Goal: Task Accomplishment & Management: Complete application form

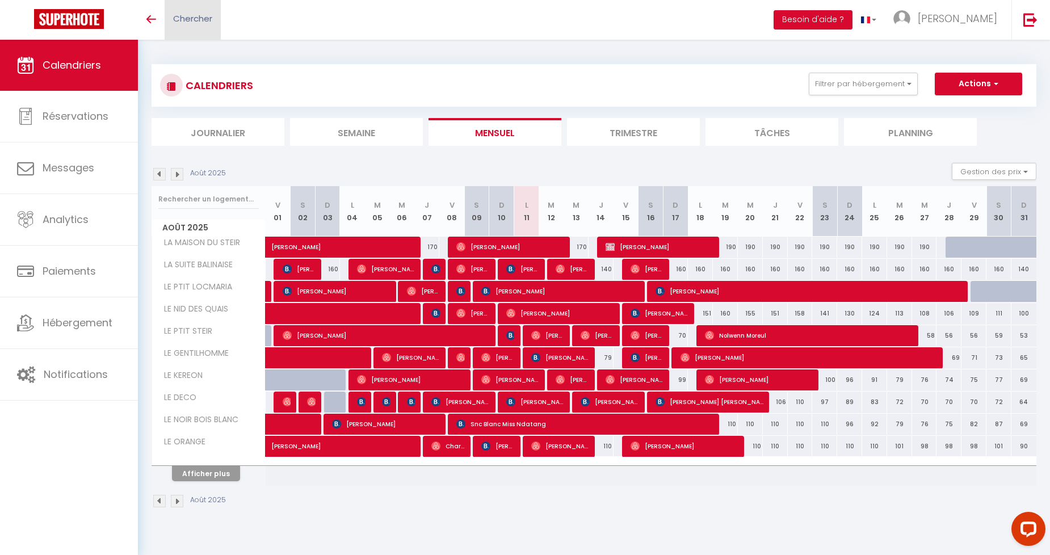
click at [211, 21] on span "Chercher" at bounding box center [192, 18] width 39 height 12
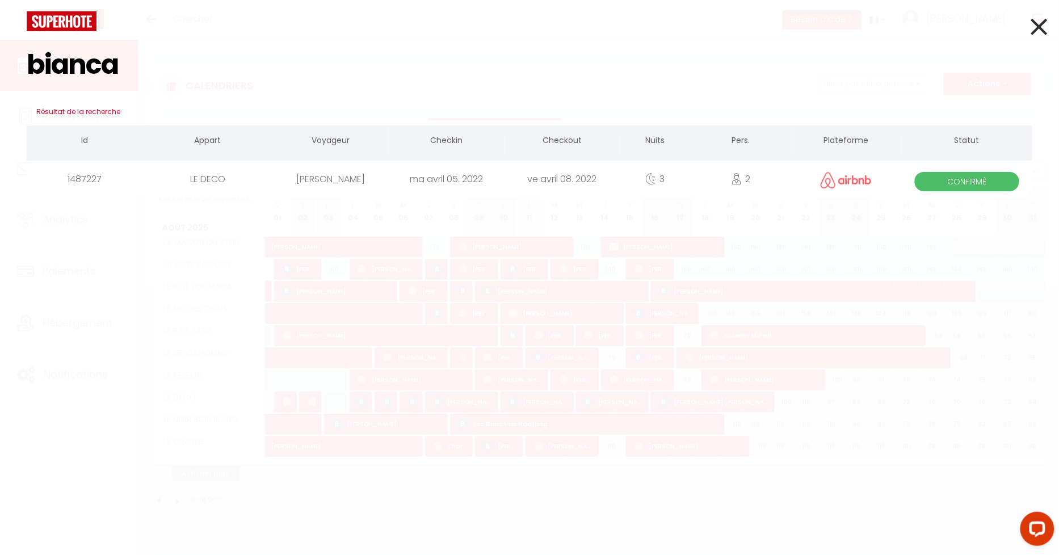
type input "bianca"
click at [1031, 23] on icon at bounding box center [1039, 26] width 16 height 28
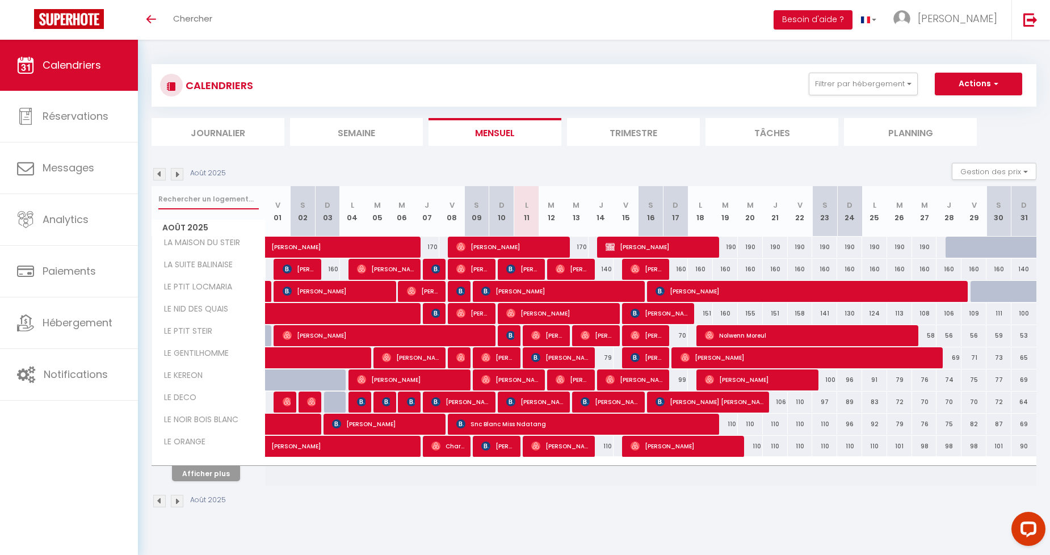
click at [191, 203] on input "text" at bounding box center [208, 199] width 100 height 20
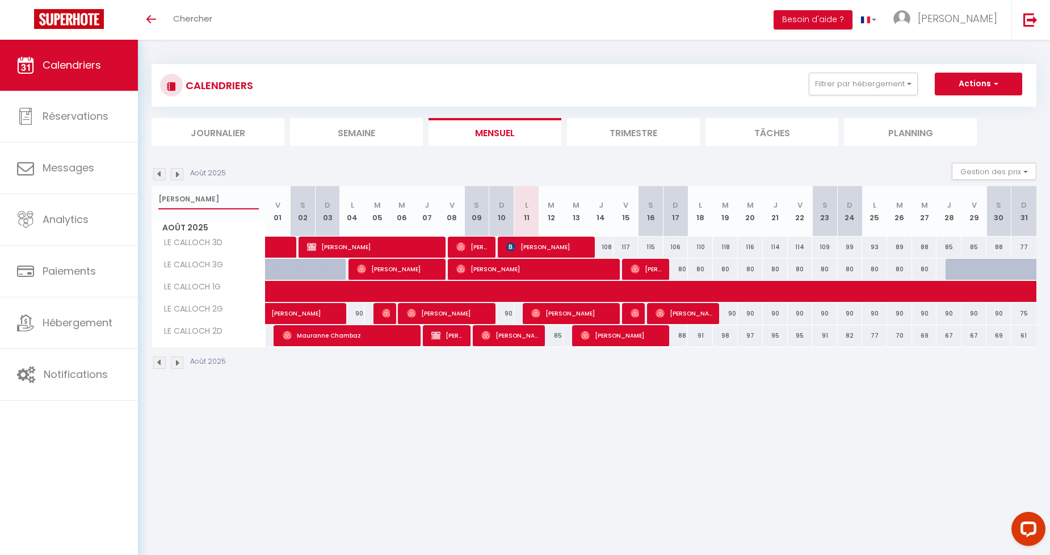
type input "[PERSON_NAME]"
click at [553, 335] on div "85" at bounding box center [551, 335] width 25 height 21
type input "85"
type input "[DATE] Août 2025"
type input "Mer 13 Août 2025"
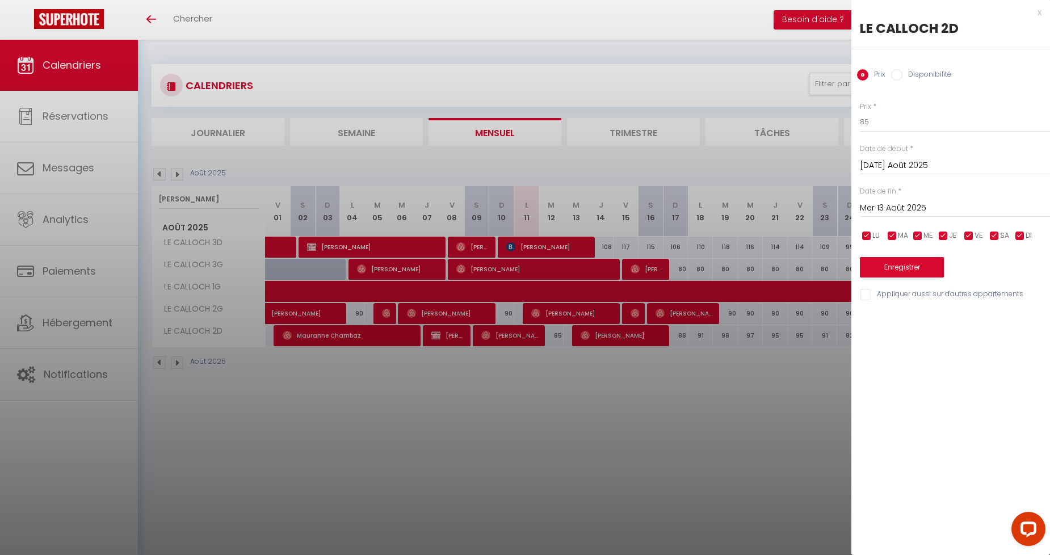
click at [1035, 12] on div "x" at bounding box center [946, 13] width 190 height 14
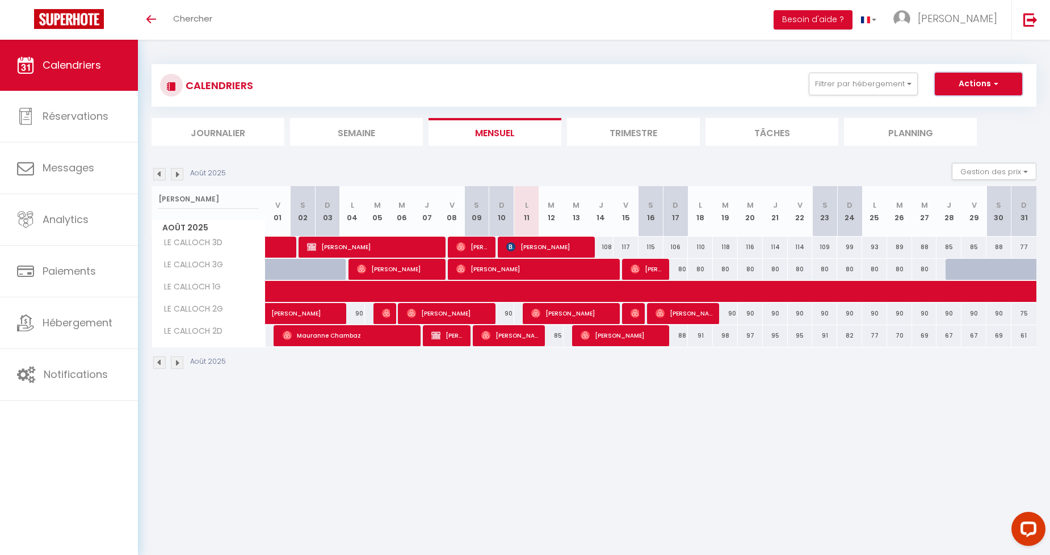
click at [975, 82] on button "Actions" at bounding box center [978, 84] width 87 height 23
click at [950, 112] on link "Nouvelle réservation" at bounding box center [966, 110] width 99 height 17
select select
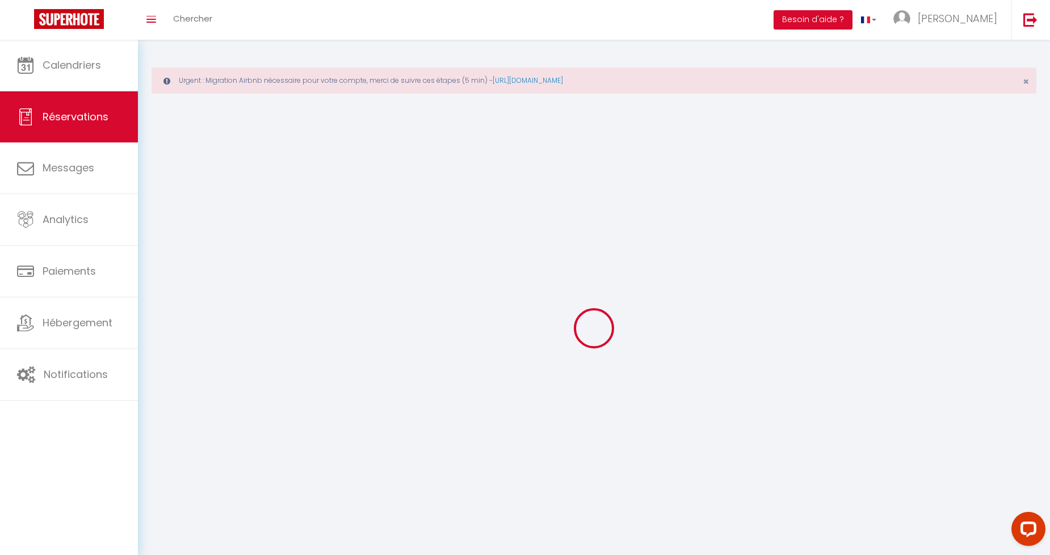
select select
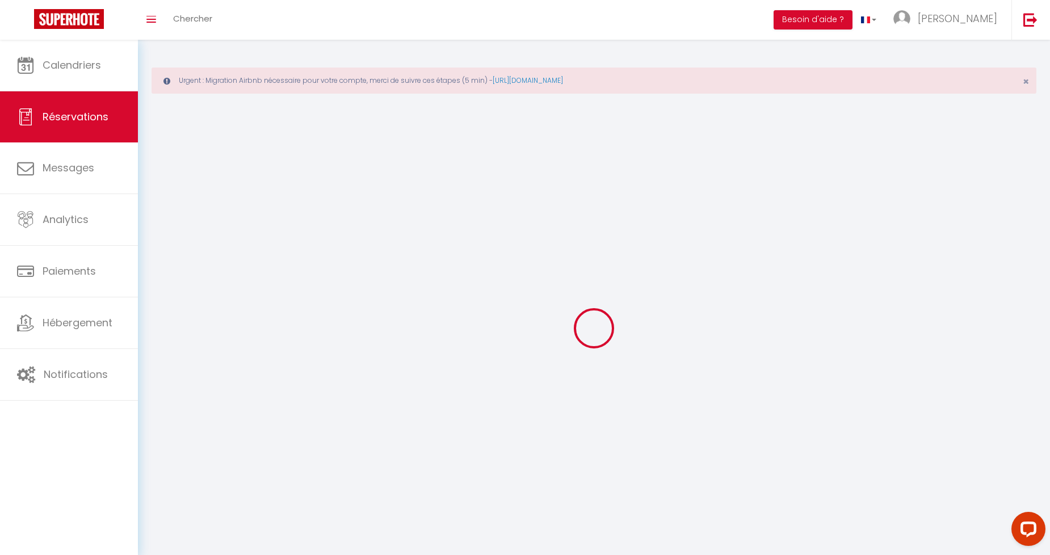
select select
checkbox input "false"
select select
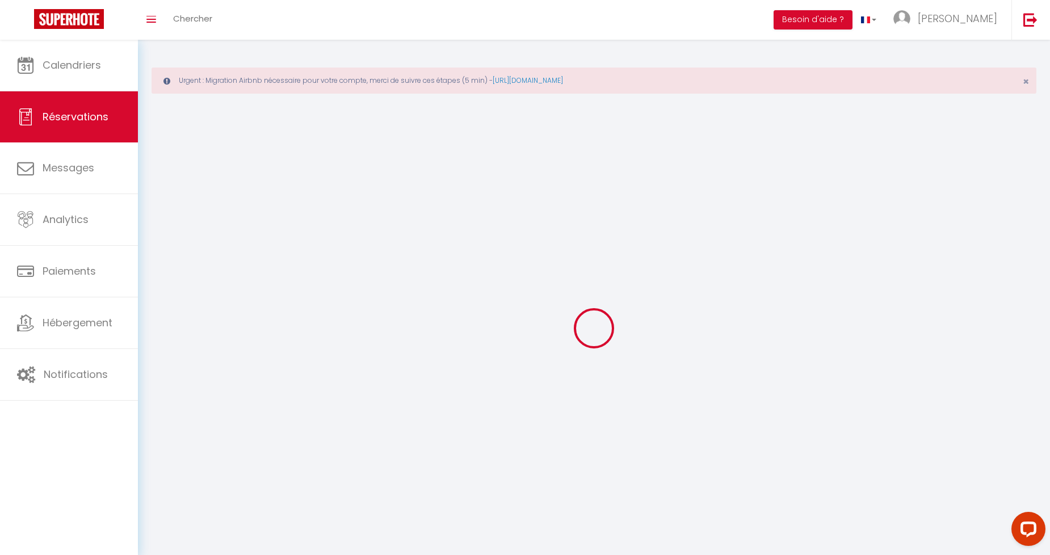
select select
checkbox input "false"
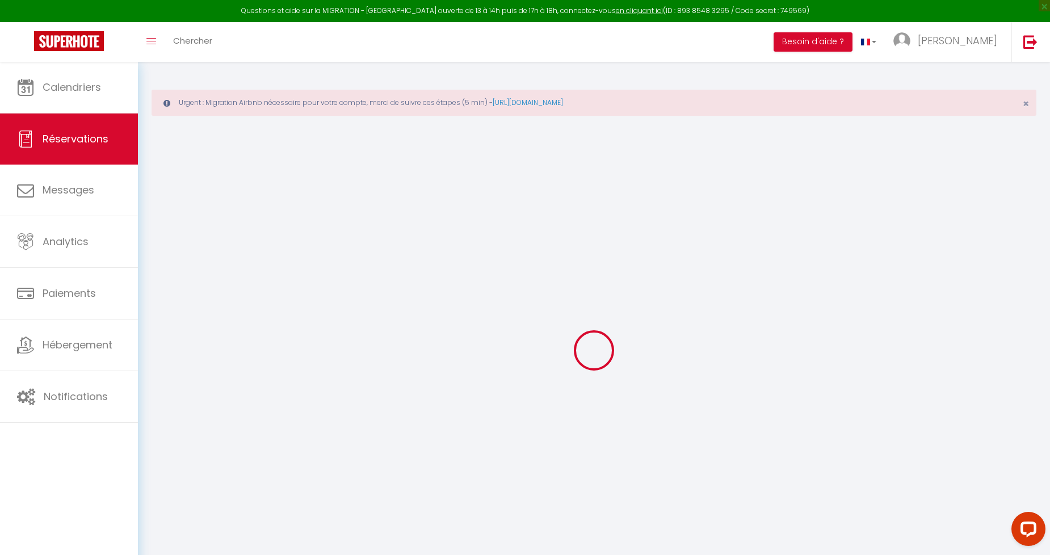
select select
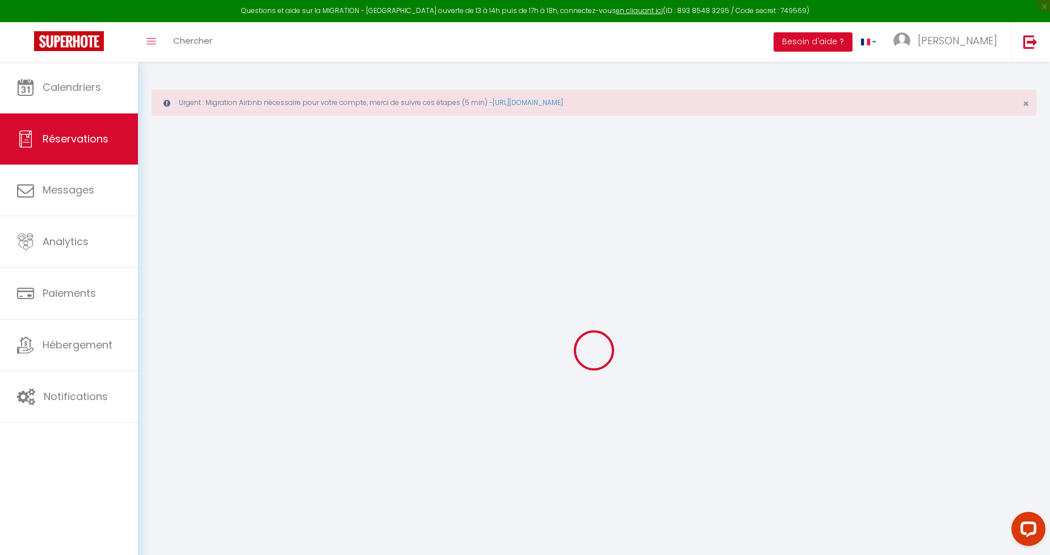
select select
checkbox input "false"
select select
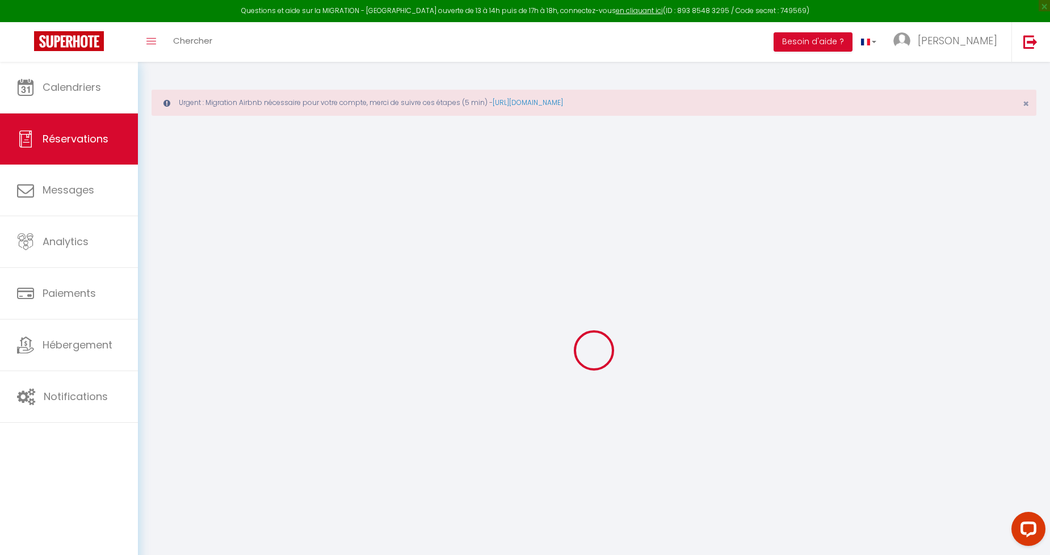
select select
checkbox input "false"
select select
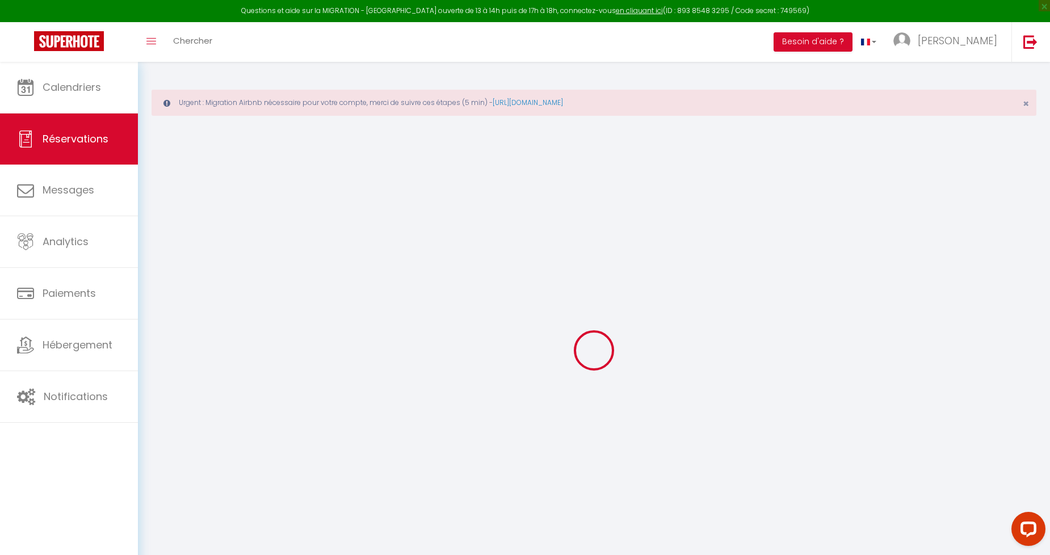
select select
checkbox input "false"
select select
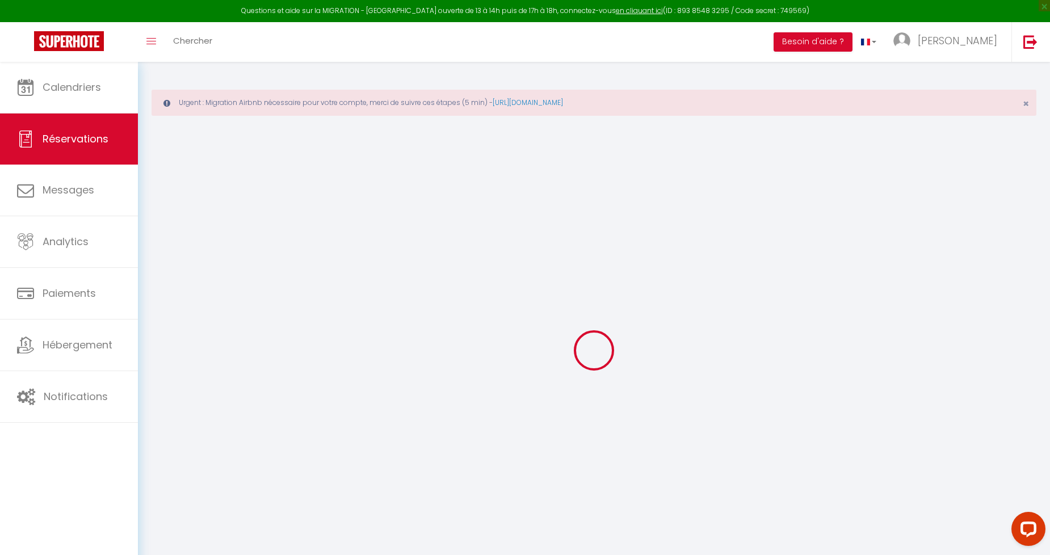
select select
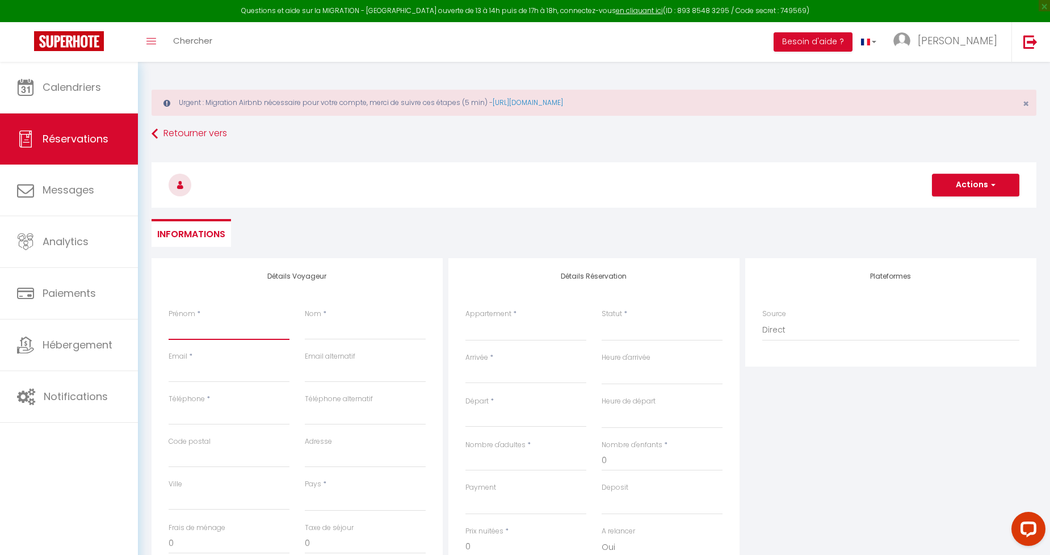
click at [254, 328] on input "Prénom" at bounding box center [229, 330] width 121 height 20
type input "B"
select select
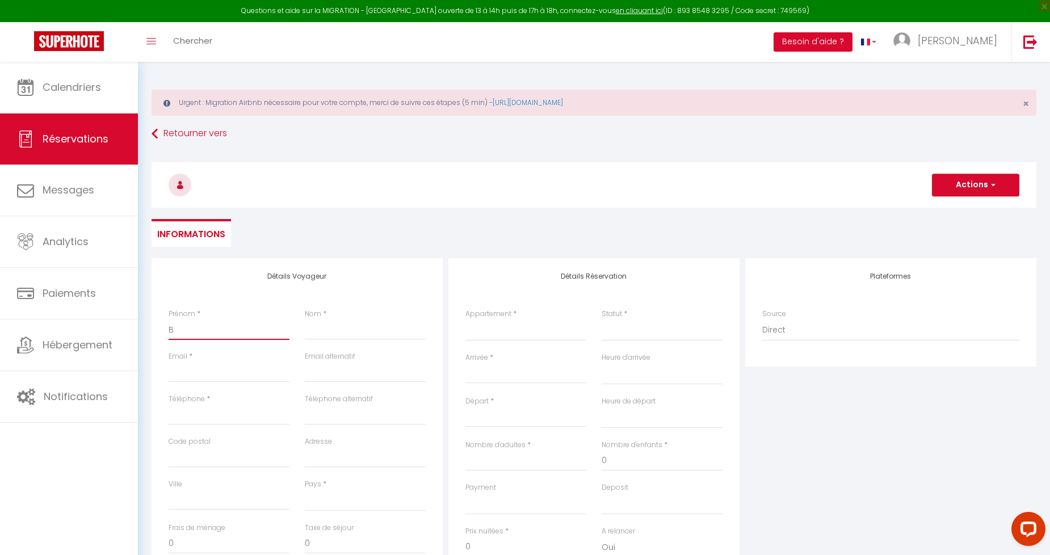
select select
checkbox input "false"
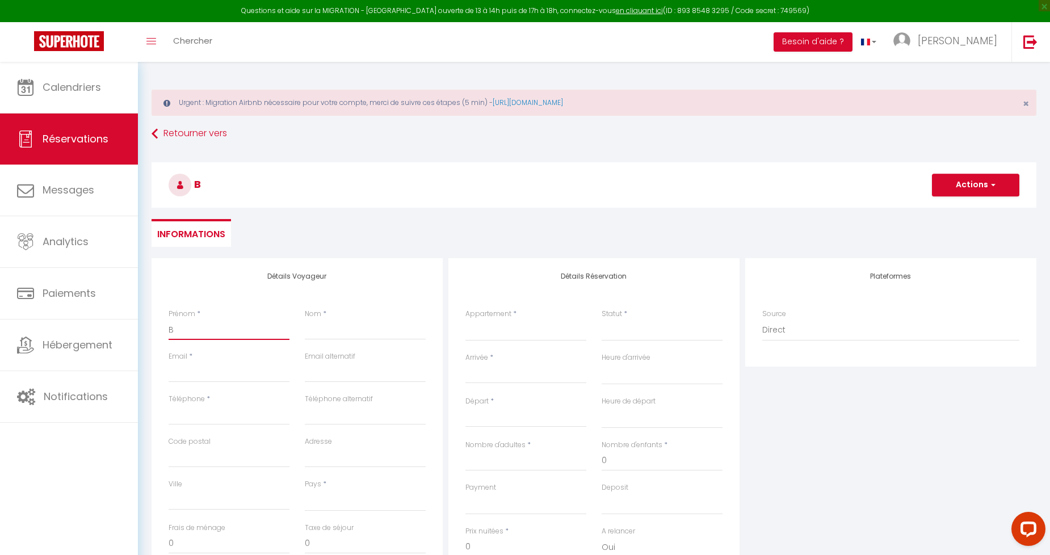
type input "Bi"
select select
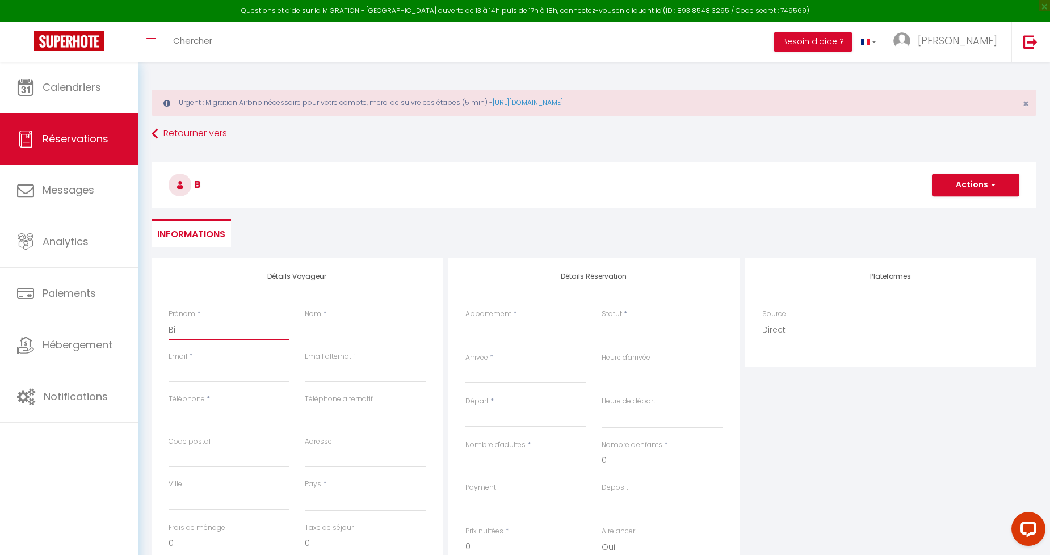
select select
checkbox input "false"
type input "Bia"
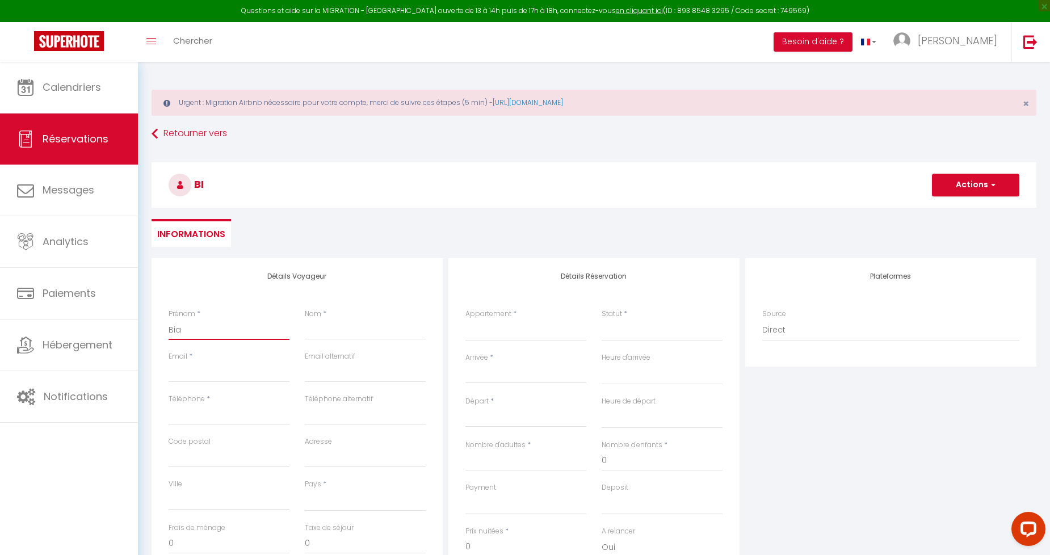
select select
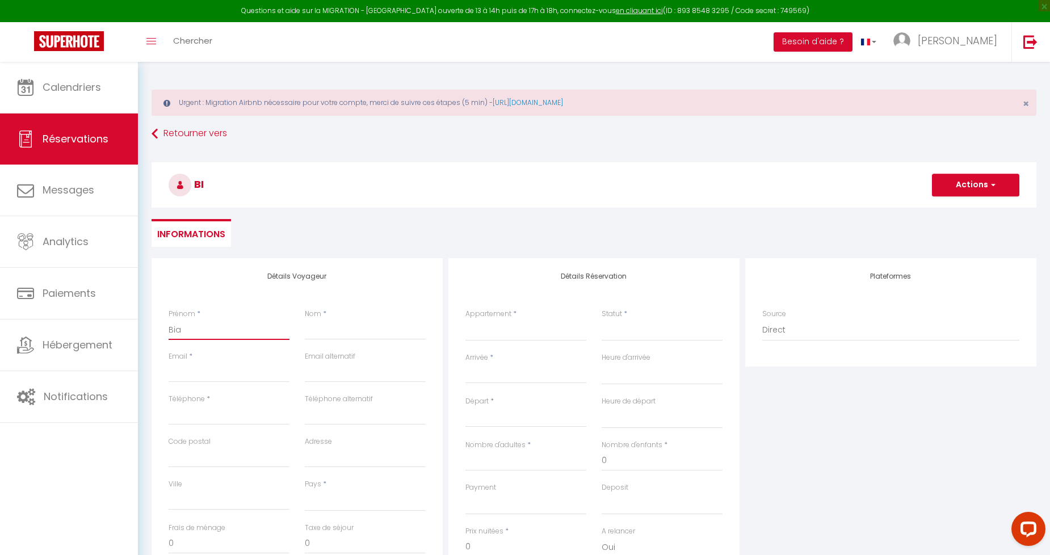
select select
checkbox input "false"
type input "Bian"
select select
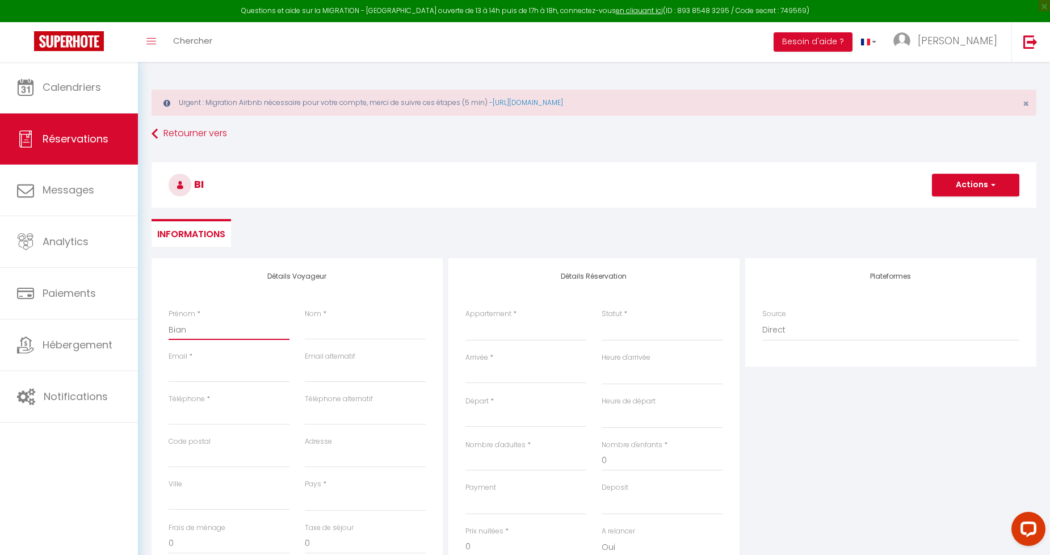
select select
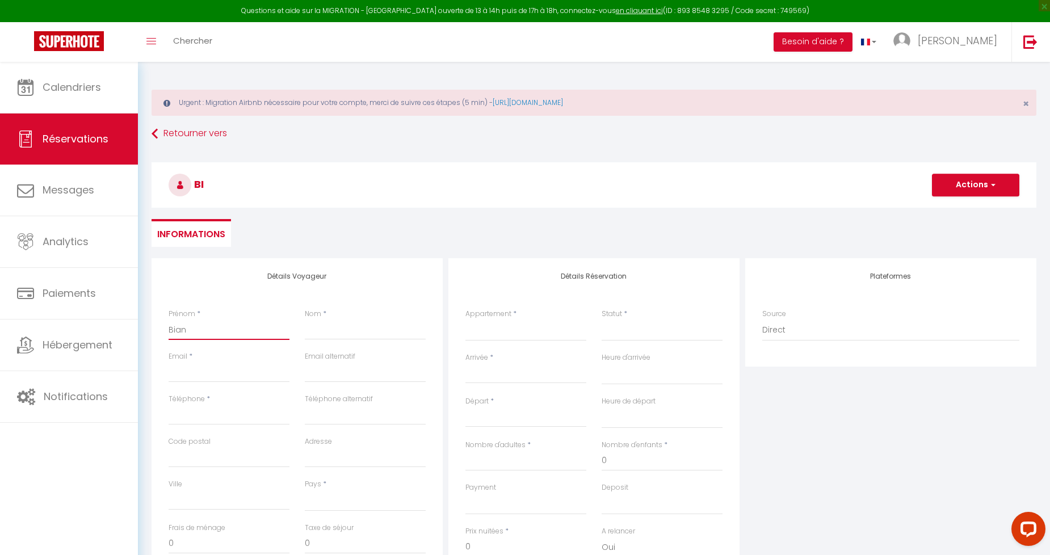
select select
checkbox input "false"
type input "Bianc"
select select
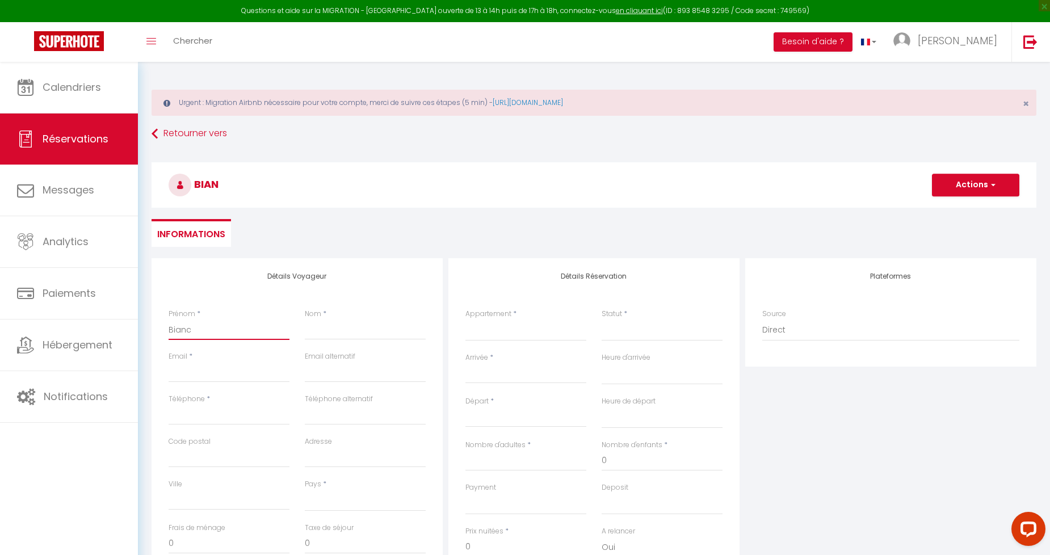
select select
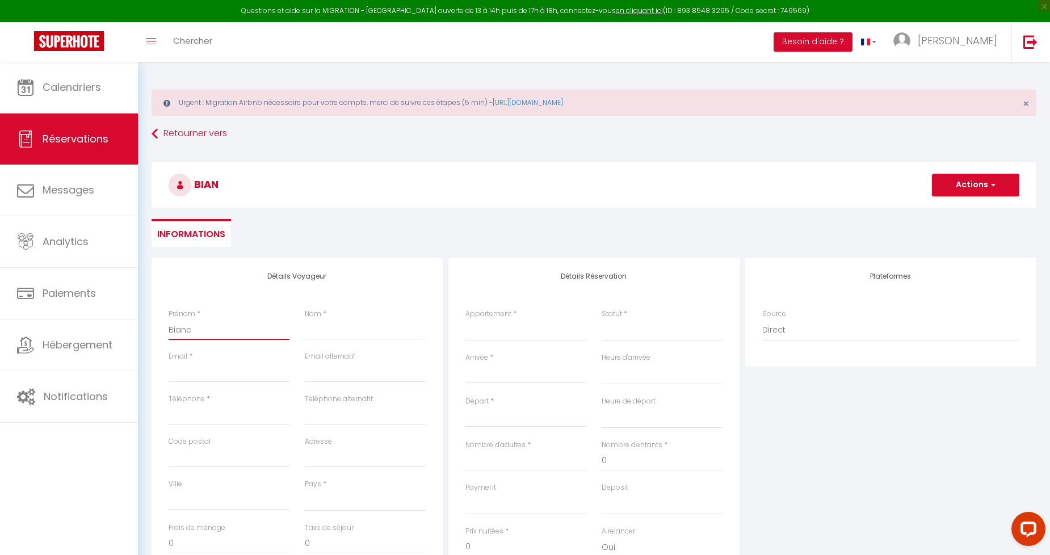
checkbox input "false"
type input "[PERSON_NAME]"
select select
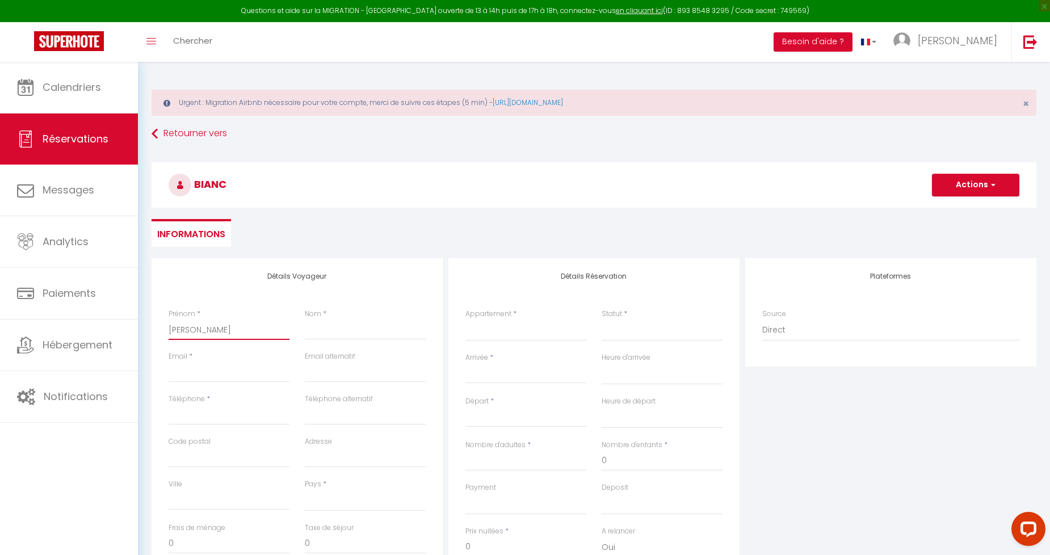
select select
checkbox input "false"
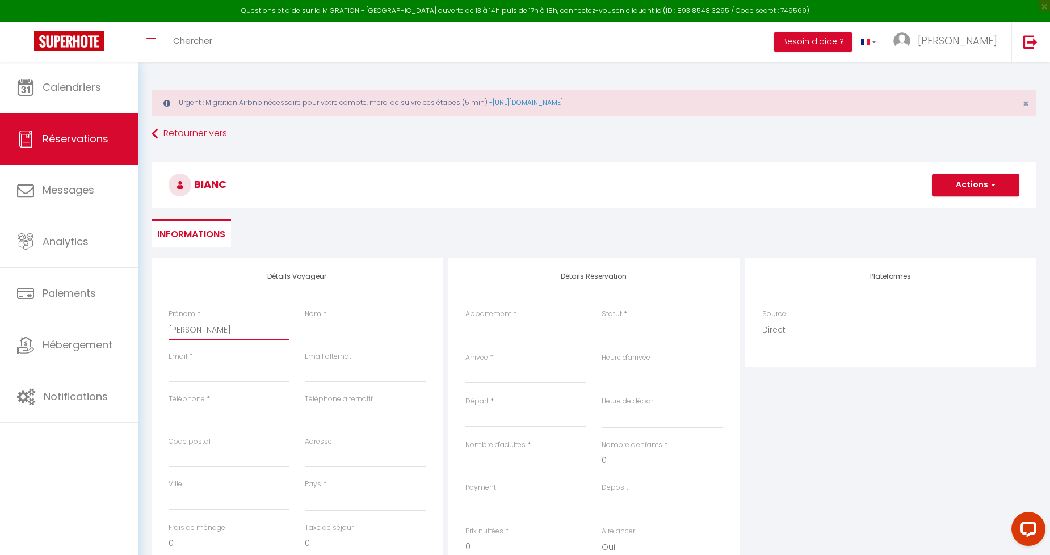
type input "[PERSON_NAME]"
type input "S"
select select
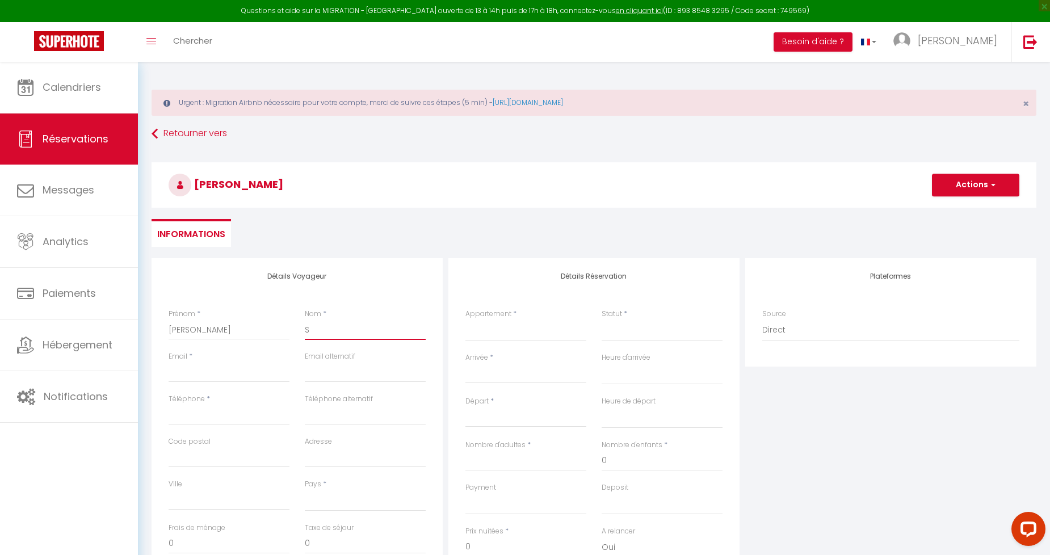
select select
checkbox input "false"
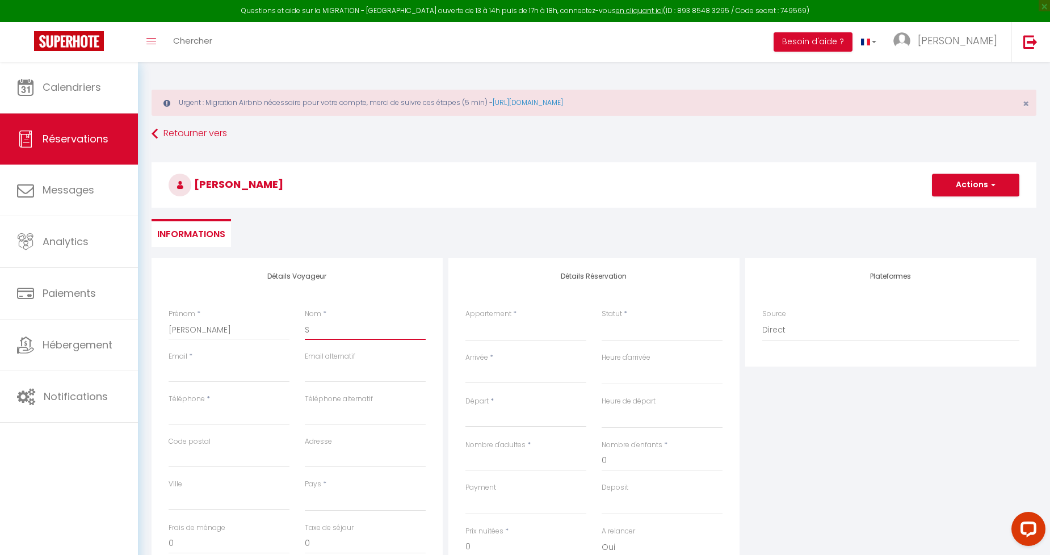
type input "SI"
select select
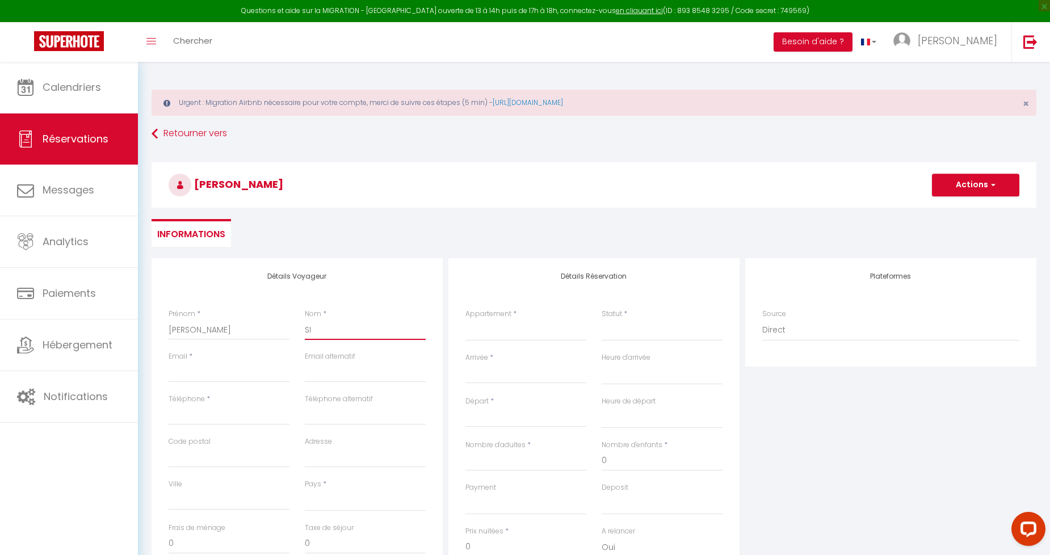
select select
checkbox input "false"
type input "SIN"
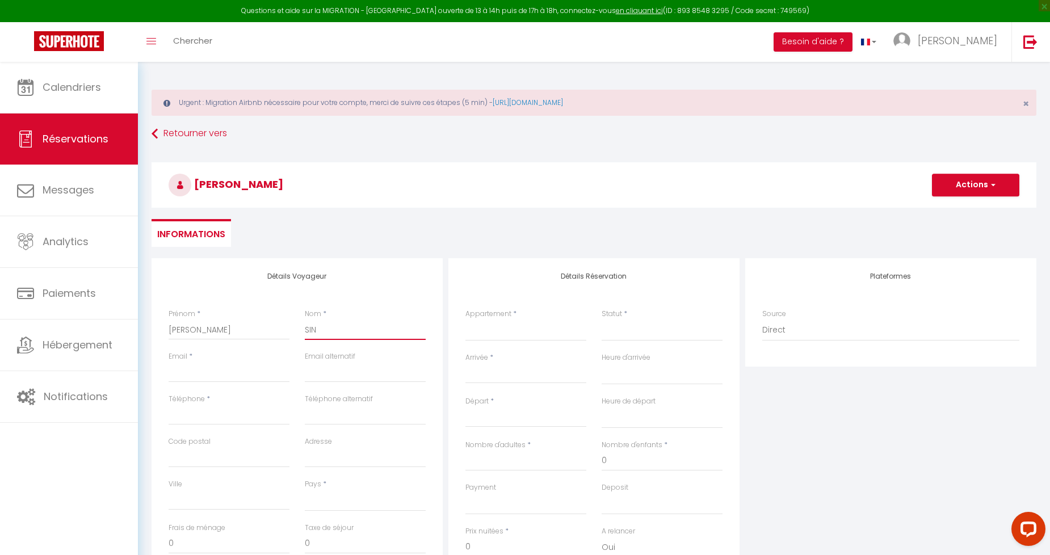
select select
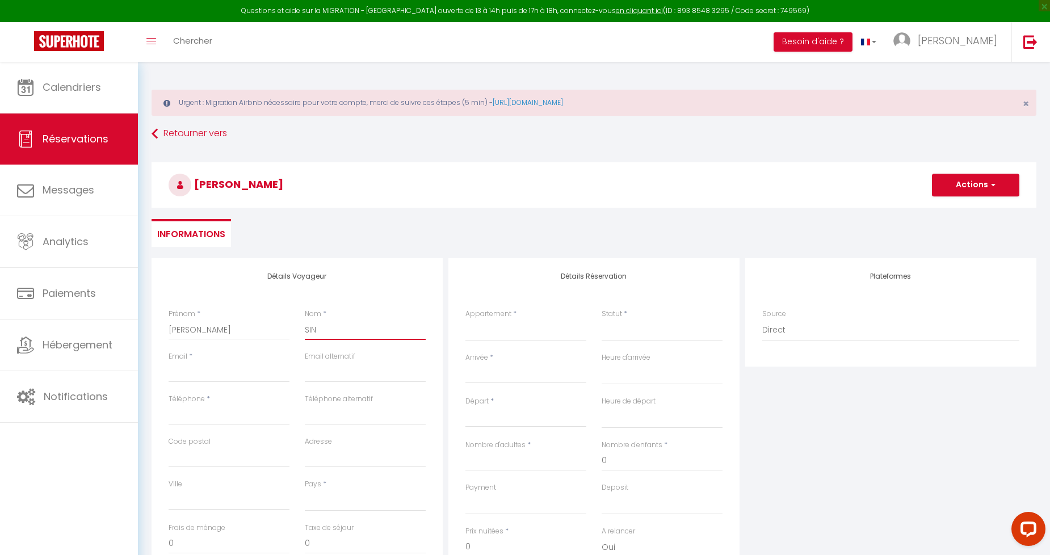
select select
checkbox input "false"
type input "SINI"
select select
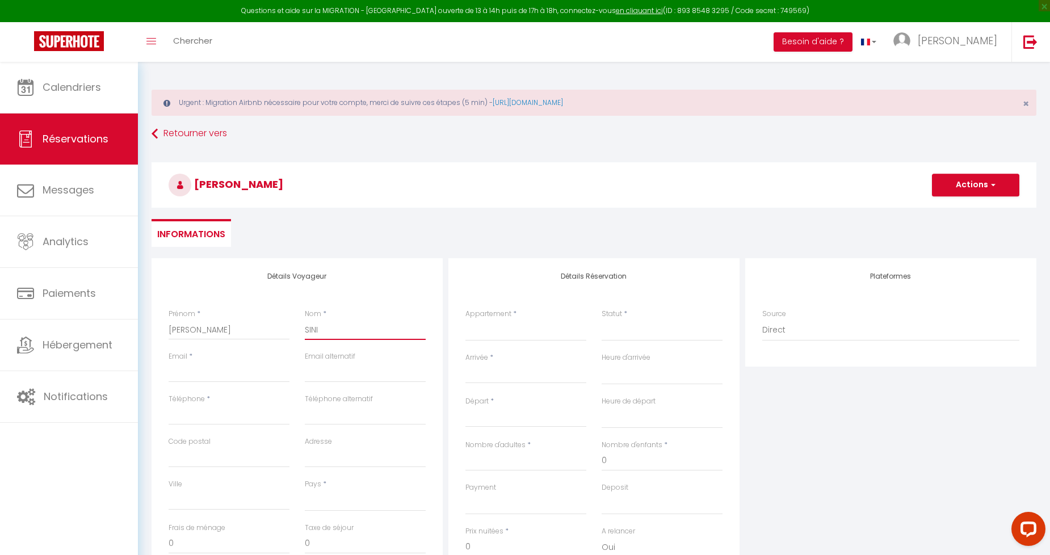
select select
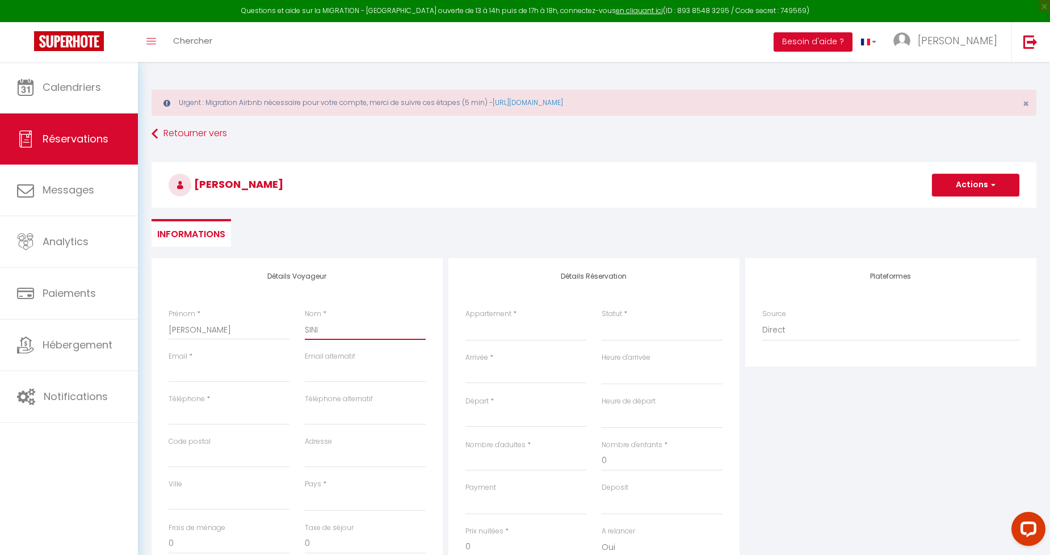
select select
checkbox input "false"
type input "SINIT"
select select
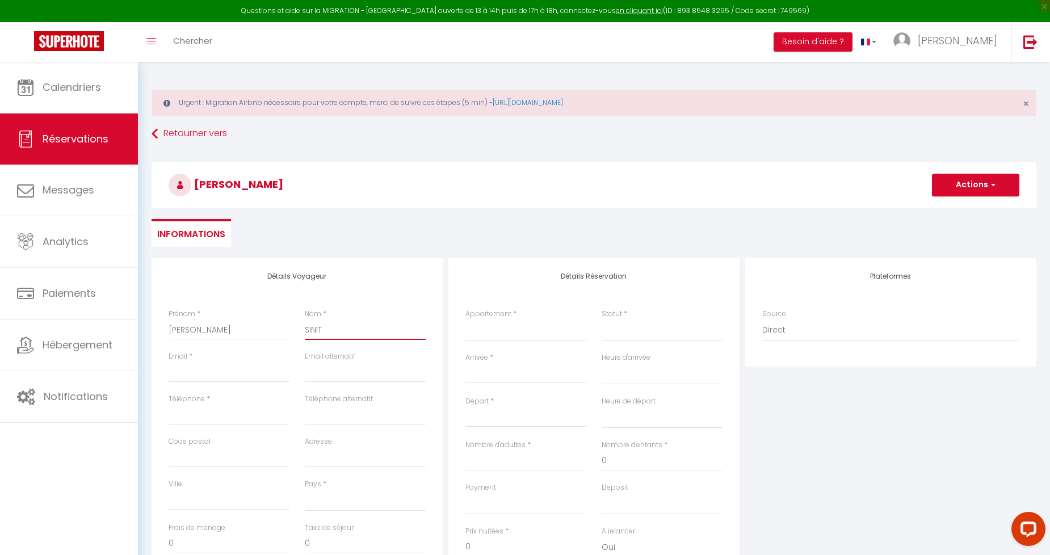
select select
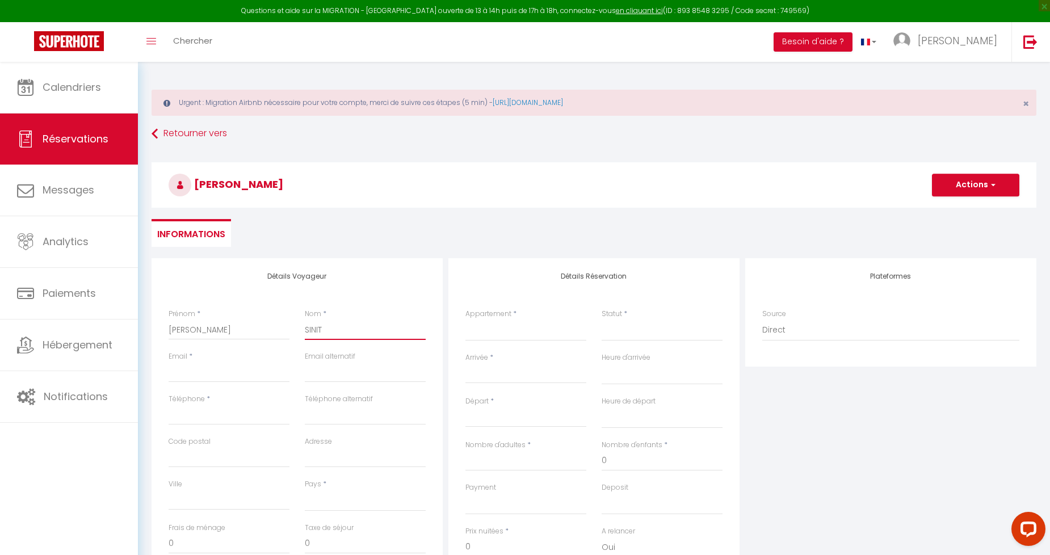
checkbox input "false"
type input "SINITI"
select select
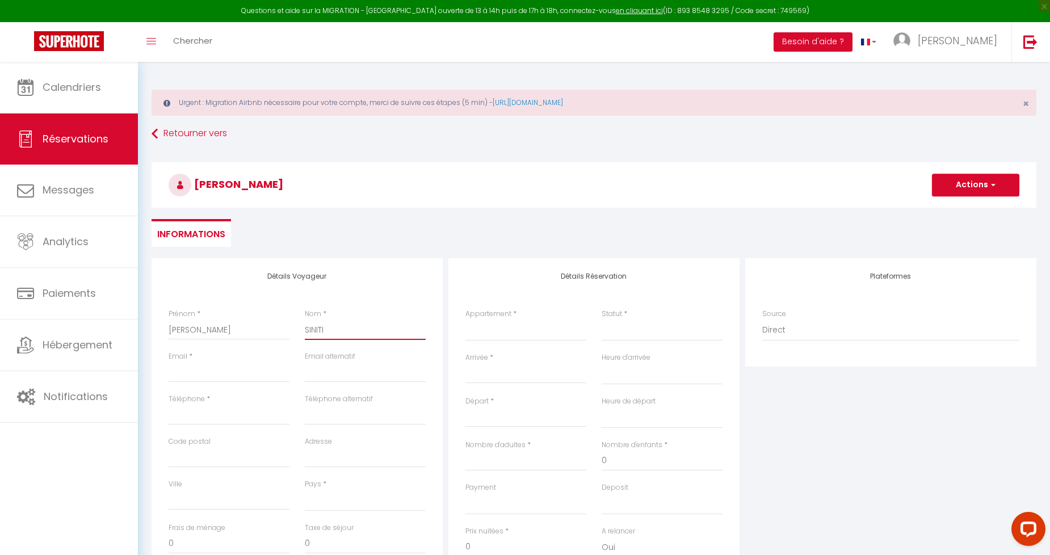
select select
checkbox input "false"
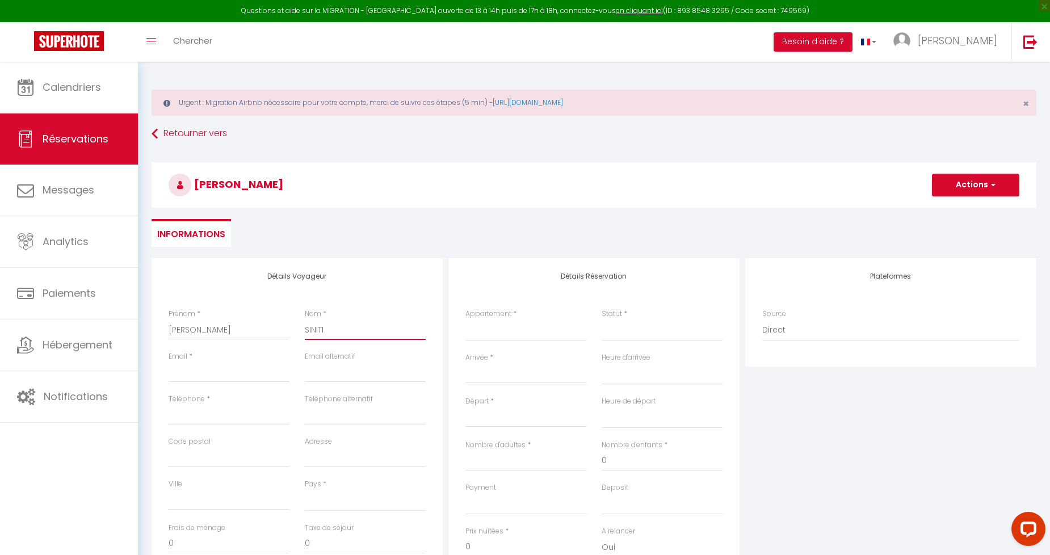
type input "SINITIN"
select select
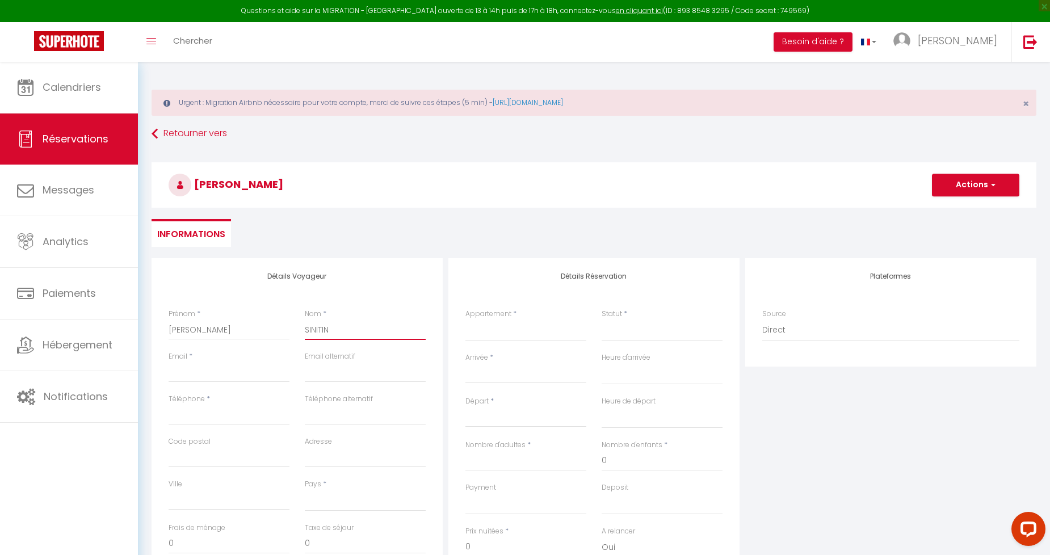
select select
checkbox input "false"
type input "SINITI"
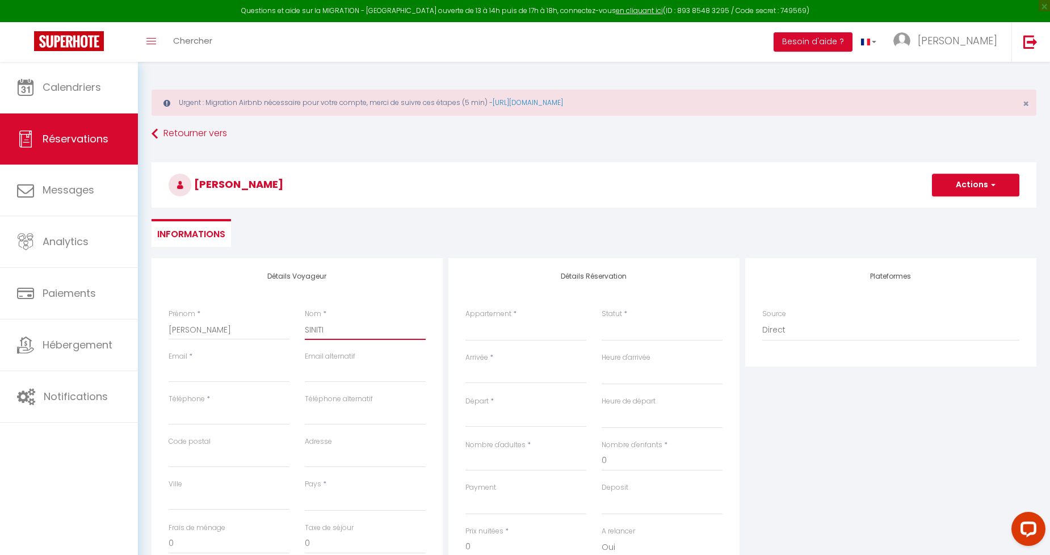
select select
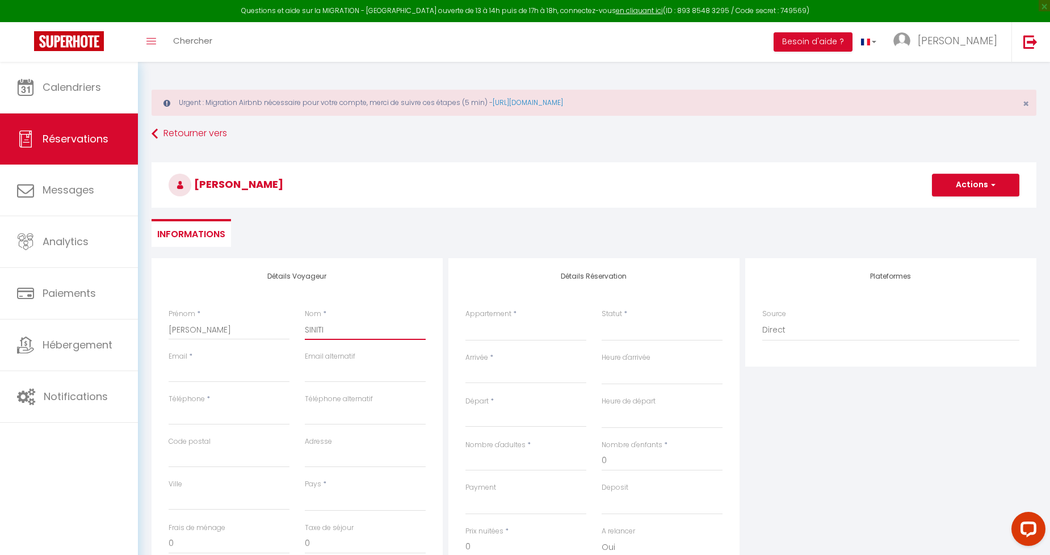
select select
checkbox input "false"
type input "SINIT"
select select
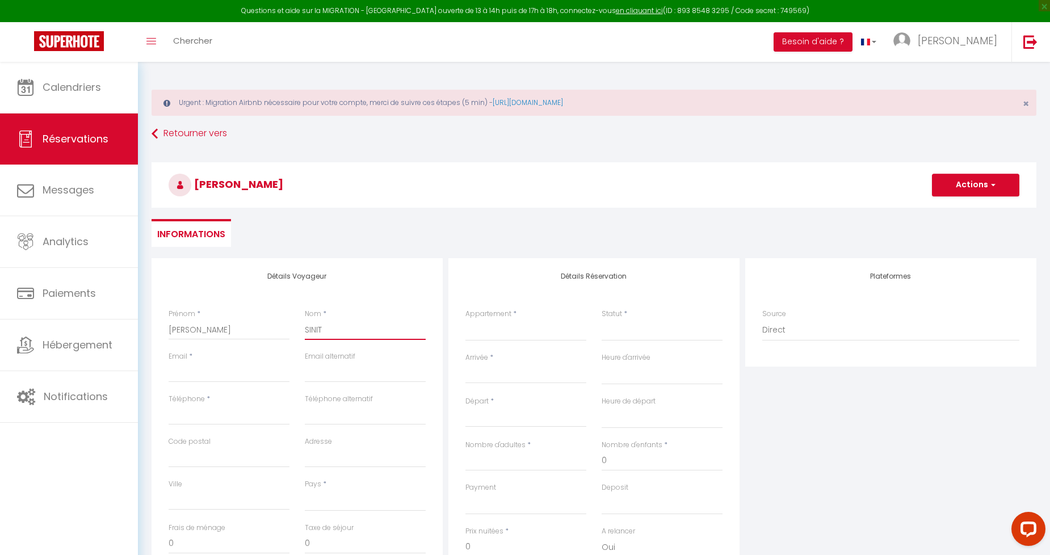
select select
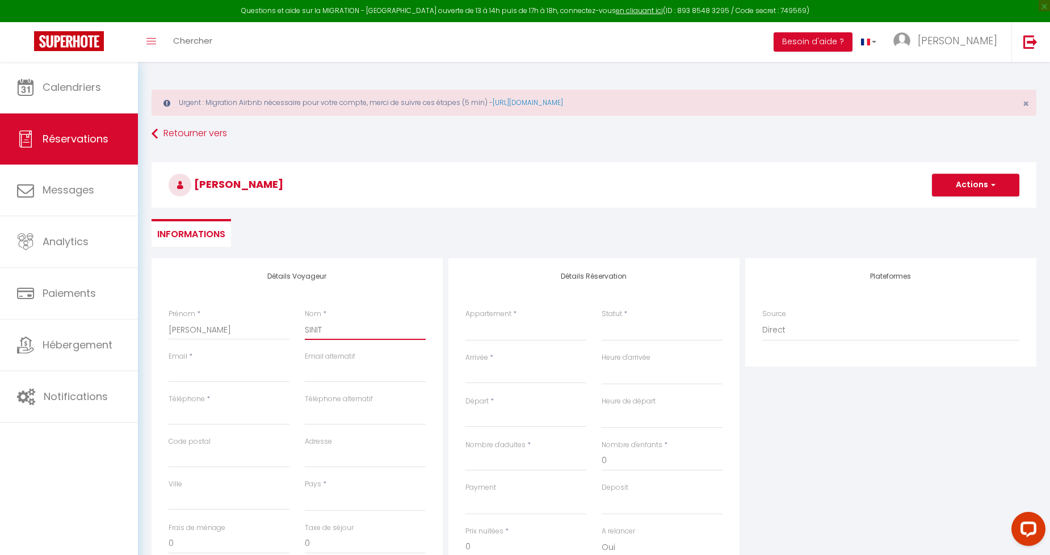
select select
checkbox input "false"
type input "SINI"
select select
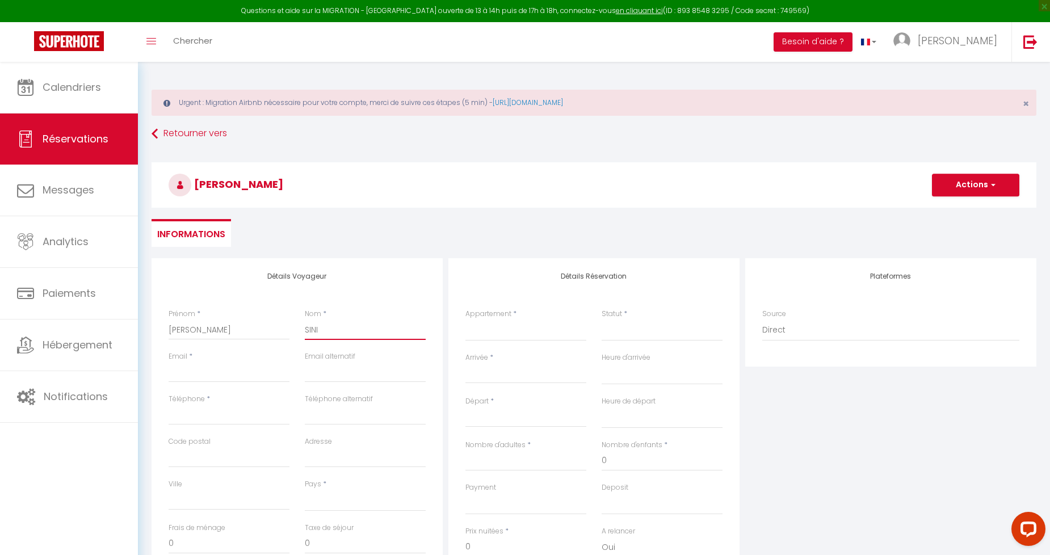
select select
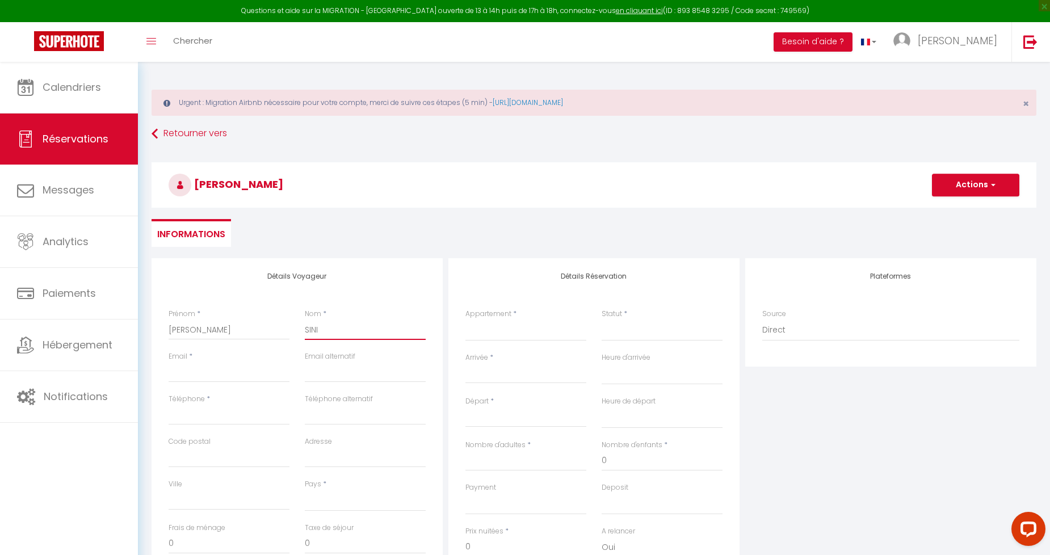
checkbox input "false"
type input "SIN"
select select
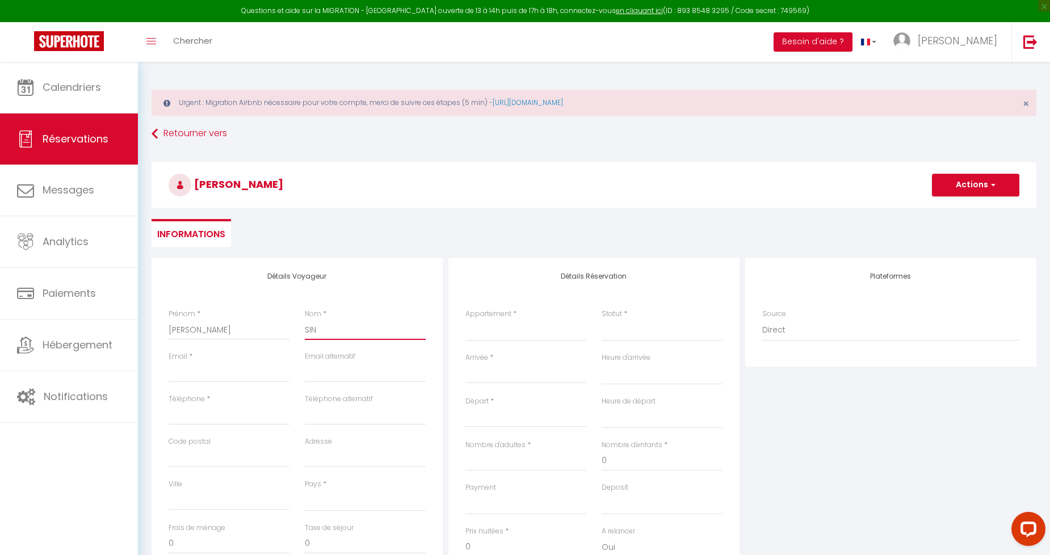
select select
checkbox input "false"
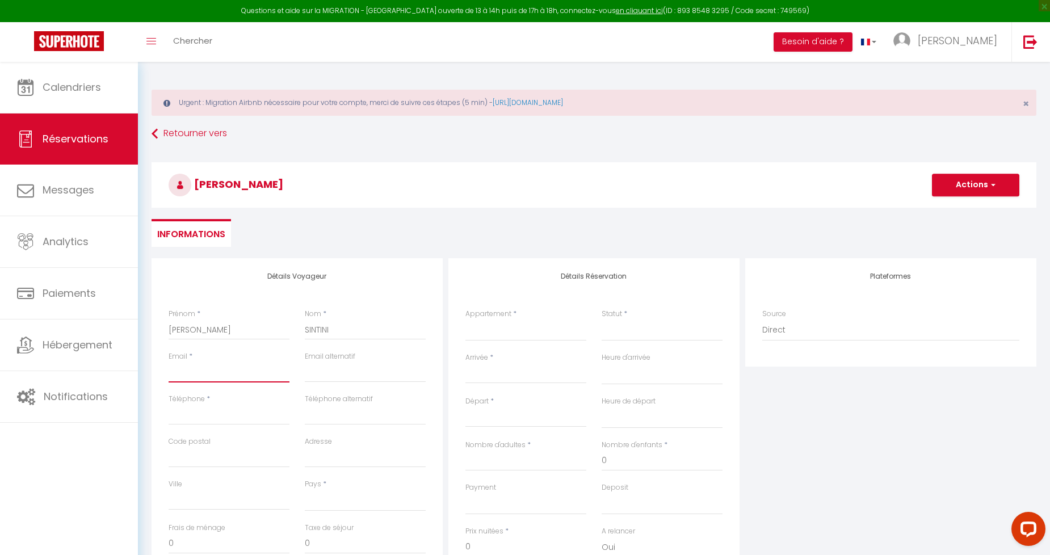
paste input "[EMAIL_ADDRESS][DOMAIN_NAME]"
click at [229, 460] on input "Code postal" at bounding box center [229, 457] width 121 height 20
paste input "[STREET_ADDRESS]"
drag, startPoint x: 225, startPoint y: 454, endPoint x: 82, endPoint y: 451, distance: 143.1
click at [82, 451] on div "Questions et aide sur la MIGRATION - [GEOGRAPHIC_DATA] ouverte de 13 à 14h puis…" at bounding box center [525, 403] width 1050 height 682
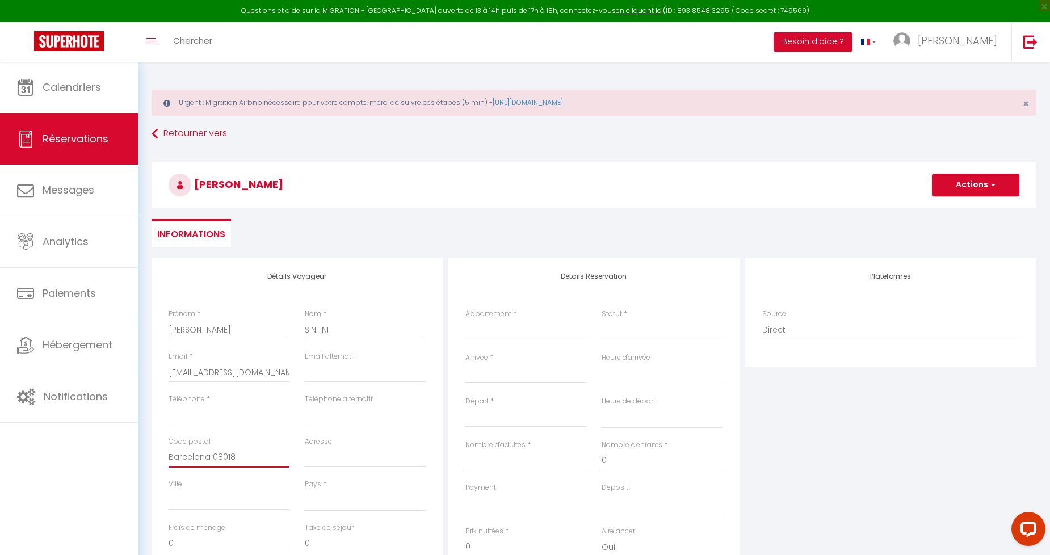
drag, startPoint x: 207, startPoint y: 456, endPoint x: 85, endPoint y: 455, distance: 122.0
click at [85, 455] on div "Questions et aide sur la MIGRATION - [GEOGRAPHIC_DATA] ouverte de 13 à 14h puis…" at bounding box center [525, 403] width 1050 height 682
click at [193, 502] on input "Ville" at bounding box center [229, 500] width 121 height 20
paste input "[GEOGRAPHIC_DATA]"
click at [330, 458] on input "Adresse" at bounding box center [365, 457] width 121 height 20
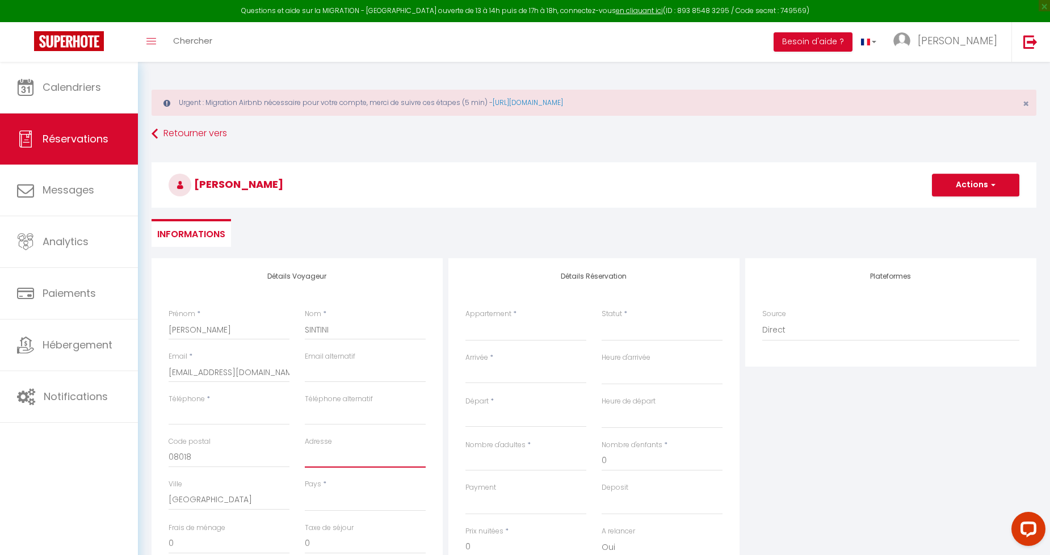
click at [322, 460] on input "Adresse" at bounding box center [365, 457] width 121 height 20
paste input "[STREET_ADDRESS]"
click at [330, 494] on select "[GEOGRAPHIC_DATA] [GEOGRAPHIC_DATA] [GEOGRAPHIC_DATA] [GEOGRAPHIC_DATA] [GEOGRA…" at bounding box center [365, 501] width 121 height 22
click at [305, 490] on select "[GEOGRAPHIC_DATA] [GEOGRAPHIC_DATA] [GEOGRAPHIC_DATA] [GEOGRAPHIC_DATA] [GEOGRA…" at bounding box center [365, 501] width 121 height 22
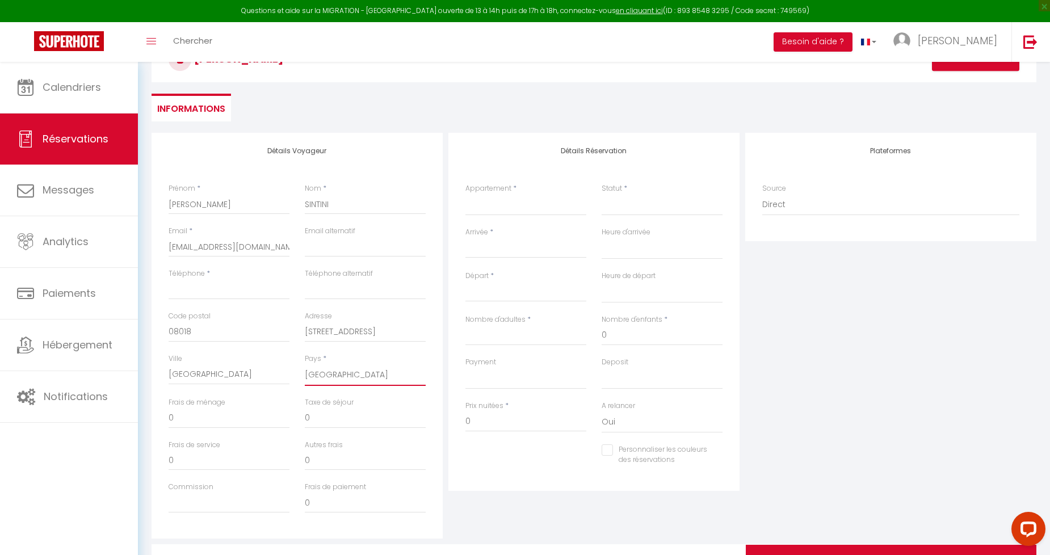
scroll to position [126, 0]
click at [509, 507] on div "Détails Réservation Appartement * LA MAISON DU [PERSON_NAME] LE PTIT LOCMARIA L…" at bounding box center [594, 335] width 297 height 406
click at [531, 203] on select "LA MAISON DU [PERSON_NAME] LE PTIT LOCMARIA LE NID DES QUAIS LE PTIT [PERSON_NA…" at bounding box center [525, 205] width 121 height 22
click at [465, 194] on select "LA MAISON DU [PERSON_NAME] LE PTIT LOCMARIA LE NID DES QUAIS LE PTIT [PERSON_NA…" at bounding box center [525, 205] width 121 height 22
click at [637, 211] on select "Confirmé Non Confirmé [PERSON_NAME] par le voyageur No Show Request" at bounding box center [662, 205] width 121 height 22
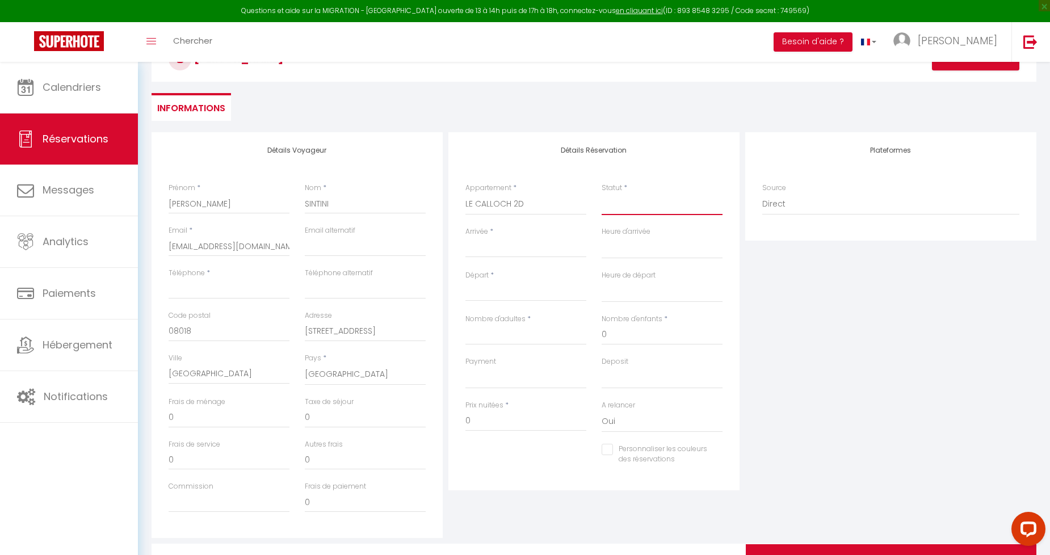
click at [602, 194] on select "Confirmé Non Confirmé [PERSON_NAME] par le voyageur No Show Request" at bounding box center [662, 205] width 121 height 22
click at [546, 245] on input "Arrivée" at bounding box center [525, 248] width 121 height 15
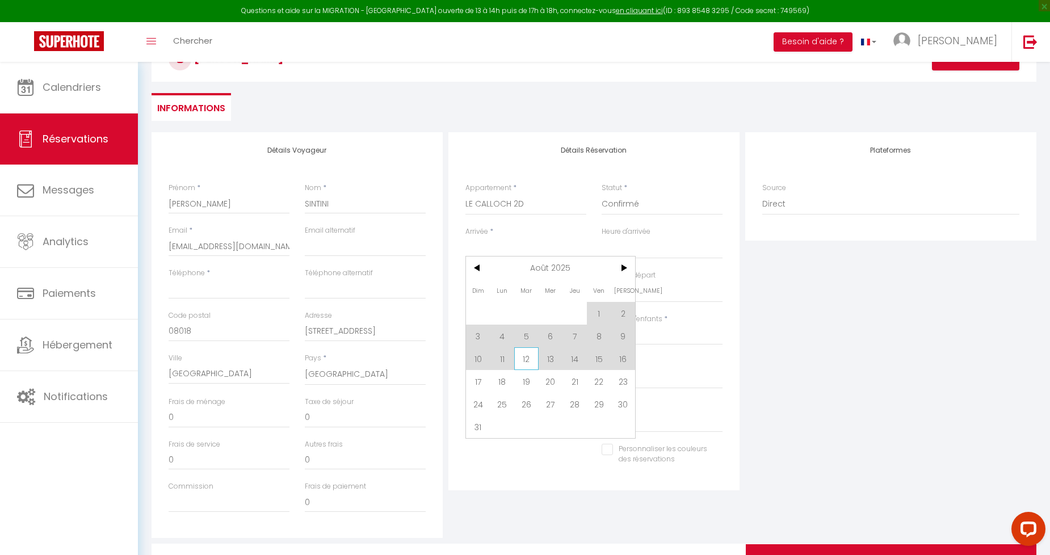
click at [524, 359] on span "12" at bounding box center [526, 358] width 24 height 23
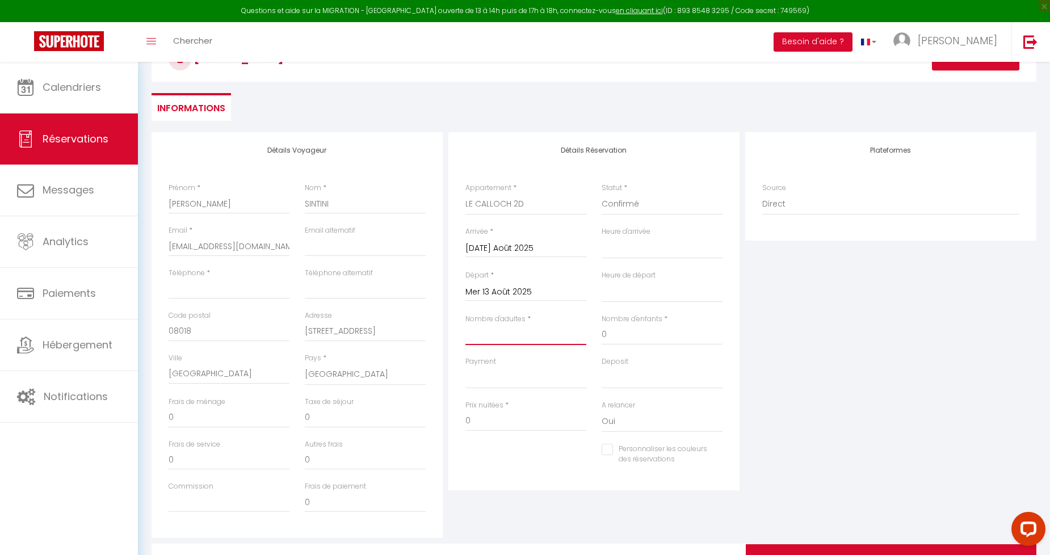
click at [539, 342] on input "Nombre d'adultes" at bounding box center [525, 335] width 121 height 20
click at [665, 328] on input "0" at bounding box center [662, 335] width 121 height 20
click at [882, 358] on div "Plateformes Source Direct [DOMAIN_NAME] [DOMAIN_NAME] Chalet montagne Expedia G…" at bounding box center [890, 335] width 297 height 406
click at [502, 379] on select "OK KO" at bounding box center [525, 378] width 121 height 22
click at [465, 367] on select "OK KO" at bounding box center [525, 378] width 121 height 22
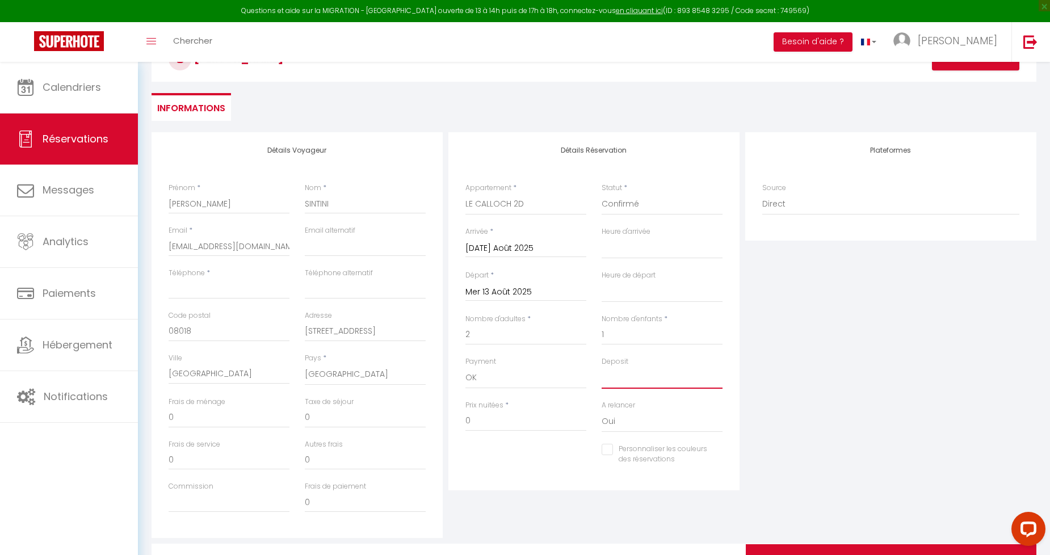
click at [624, 386] on select "OK KO" at bounding box center [662, 378] width 121 height 22
click at [602, 367] on select "OK KO" at bounding box center [662, 378] width 121 height 22
click at [820, 411] on div "Plateformes Source Direct [DOMAIN_NAME] [DOMAIN_NAME] Chalet montagne Expedia G…" at bounding box center [890, 335] width 297 height 406
drag, startPoint x: 494, startPoint y: 424, endPoint x: 467, endPoint y: 418, distance: 27.8
click at [467, 418] on input "0" at bounding box center [525, 421] width 121 height 20
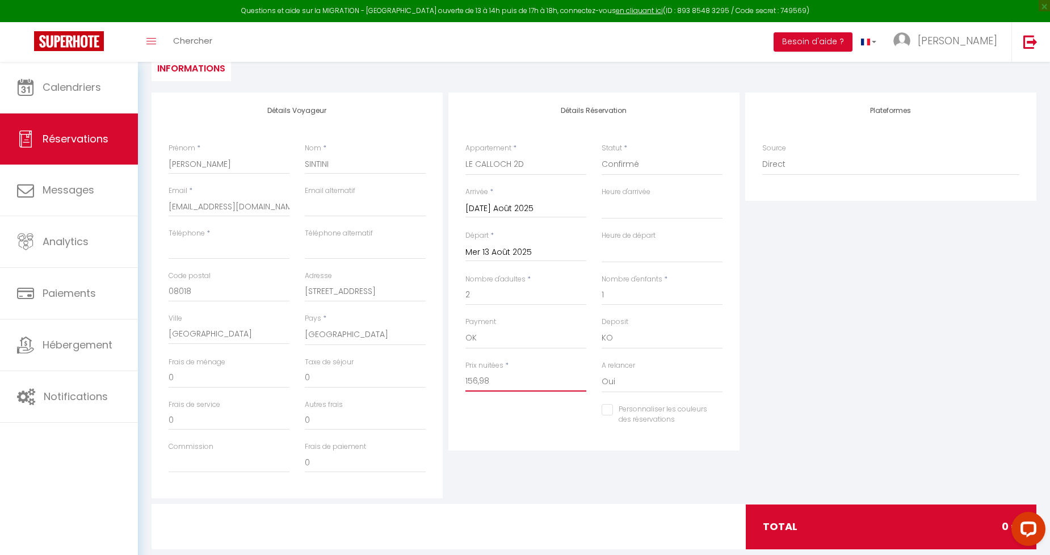
scroll to position [187, 0]
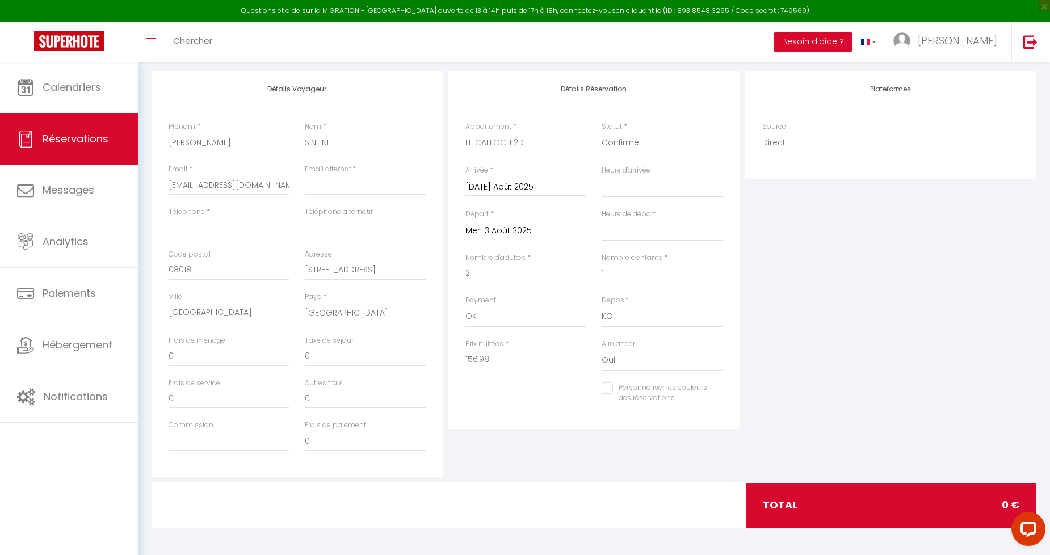
click at [554, 462] on div "Détails Réservation Appartement * LA MAISON DU [PERSON_NAME] LE PTIT LOCMARIA L…" at bounding box center [594, 274] width 297 height 406
click at [916, 337] on div "Plateformes Source Direct [DOMAIN_NAME] [DOMAIN_NAME] Chalet montagne Expedia G…" at bounding box center [890, 274] width 297 height 406
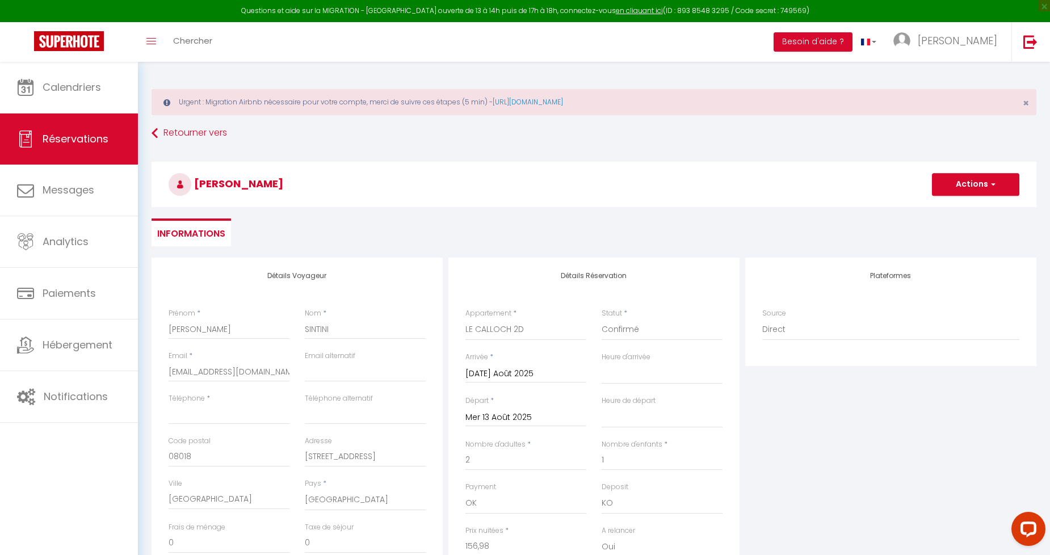
scroll to position [0, 0]
click at [814, 331] on select "Direct [DOMAIN_NAME] [DOMAIN_NAME] Chalet montagne Expedia Gite de [GEOGRAPHIC_…" at bounding box center [890, 331] width 257 height 22
click at [762, 320] on select "Direct [DOMAIN_NAME] [DOMAIN_NAME] Chalet montagne Expedia Gite de [GEOGRAPHIC_…" at bounding box center [890, 331] width 257 height 22
click at [819, 427] on div "Plateformes Source Direct [DOMAIN_NAME] [DOMAIN_NAME] Chalet montagne Expedia G…" at bounding box center [890, 461] width 297 height 406
drag, startPoint x: 956, startPoint y: 186, endPoint x: 945, endPoint y: 207, distance: 23.9
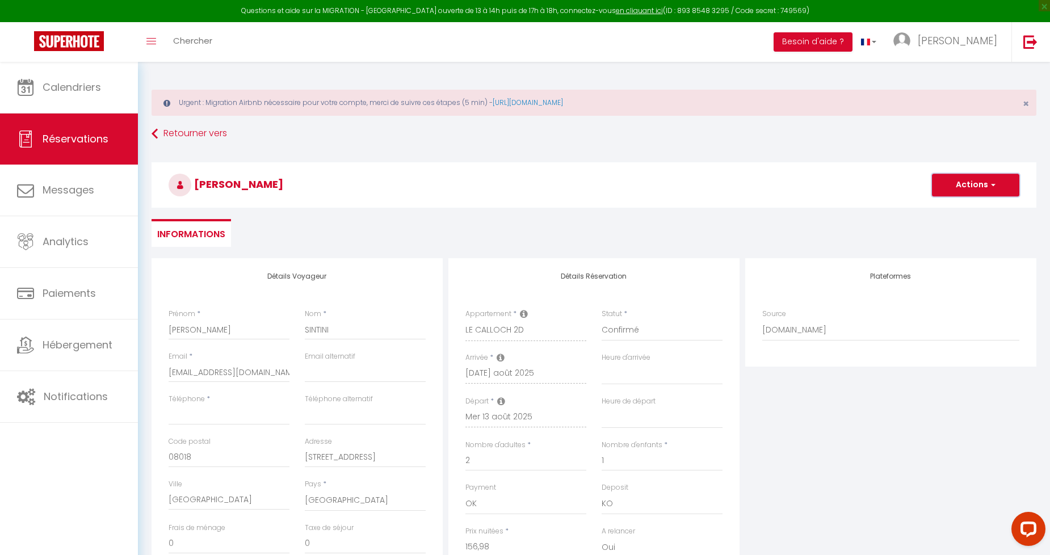
click at [956, 186] on button "Actions" at bounding box center [975, 185] width 87 height 23
click at [940, 211] on link "Enregistrer" at bounding box center [965, 210] width 90 height 15
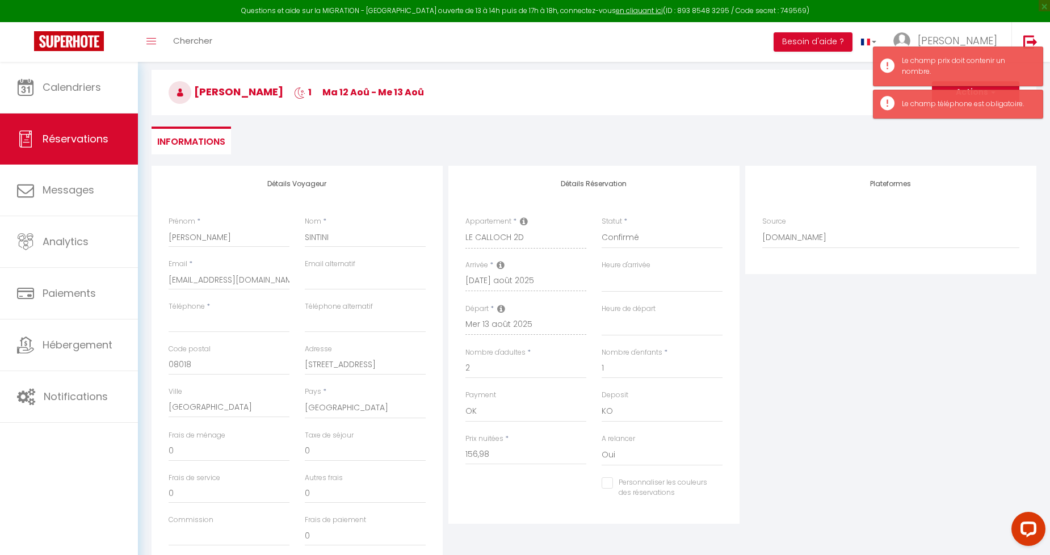
scroll to position [126, 0]
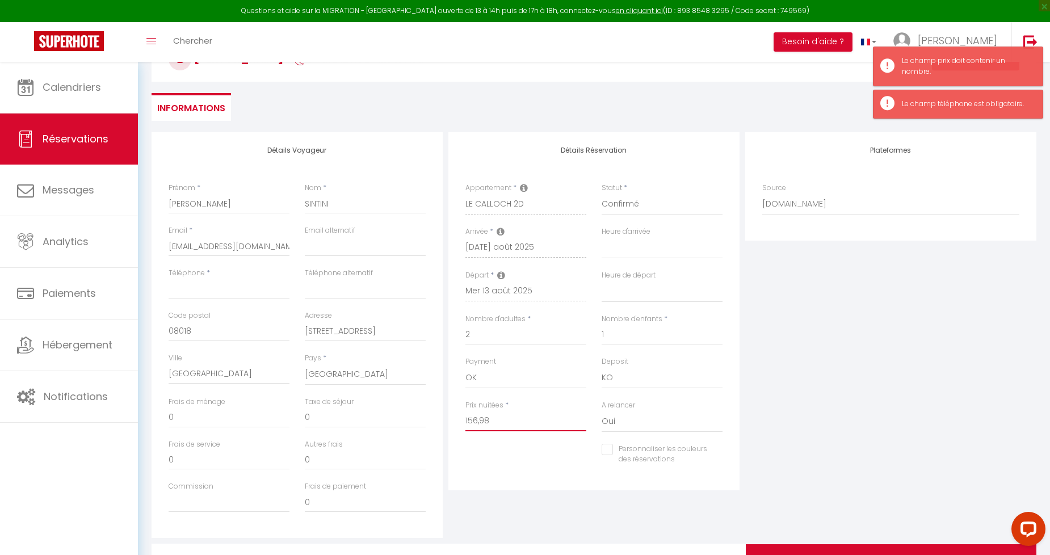
drag, startPoint x: 477, startPoint y: 422, endPoint x: 581, endPoint y: 416, distance: 104.1
click at [581, 416] on input "156,98" at bounding box center [525, 421] width 121 height 20
click at [872, 463] on div "Plateformes Source Direct [DOMAIN_NAME] [DOMAIN_NAME] Chalet montagne Expedia G…" at bounding box center [890, 335] width 297 height 406
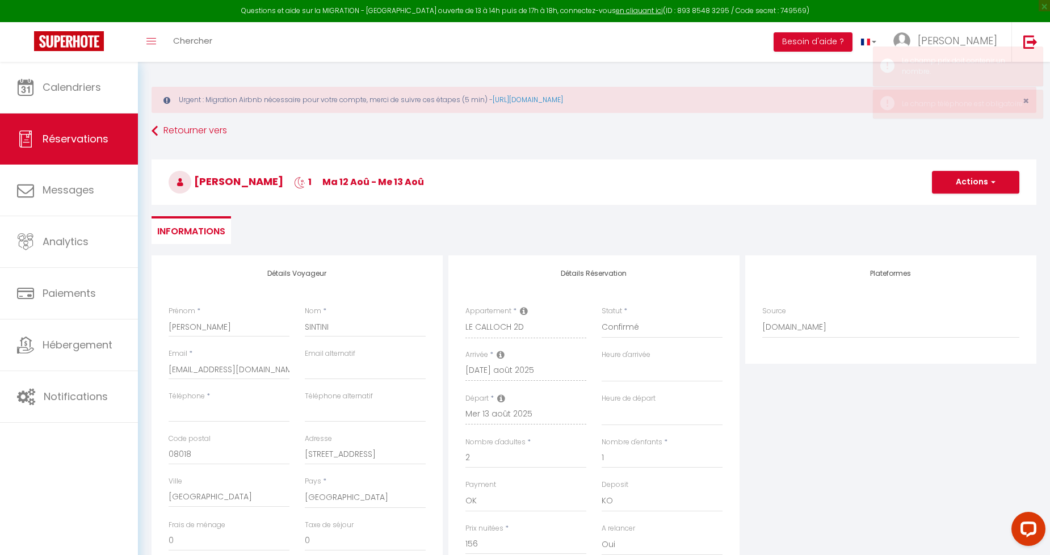
scroll to position [0, 0]
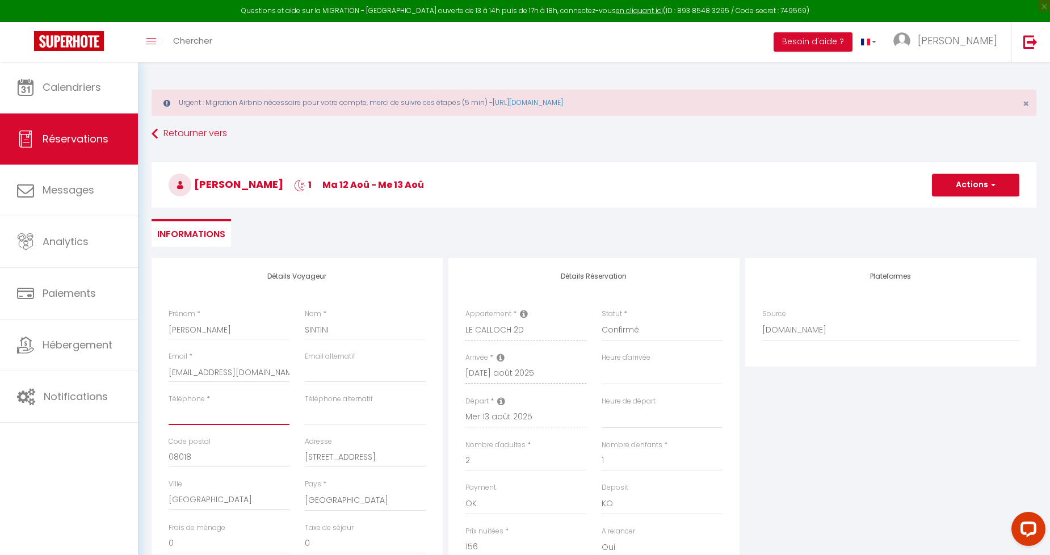
click at [212, 411] on input "Téléphone" at bounding box center [229, 415] width 121 height 20
paste input "[PHONE_NUMBER]"
drag, startPoint x: 849, startPoint y: 444, endPoint x: 878, endPoint y: 416, distance: 40.5
click at [850, 444] on div "Plateformes Source Direct [DOMAIN_NAME] [DOMAIN_NAME] Chalet montagne Expedia G…" at bounding box center [890, 461] width 297 height 406
click at [960, 186] on button "Actions" at bounding box center [975, 185] width 87 height 23
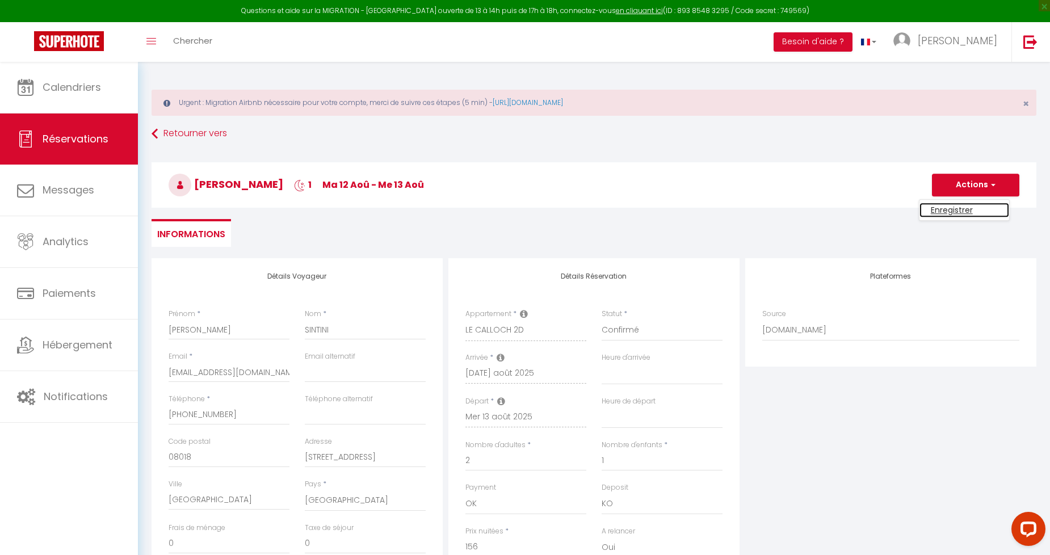
click at [935, 211] on link "Enregistrer" at bounding box center [965, 210] width 90 height 15
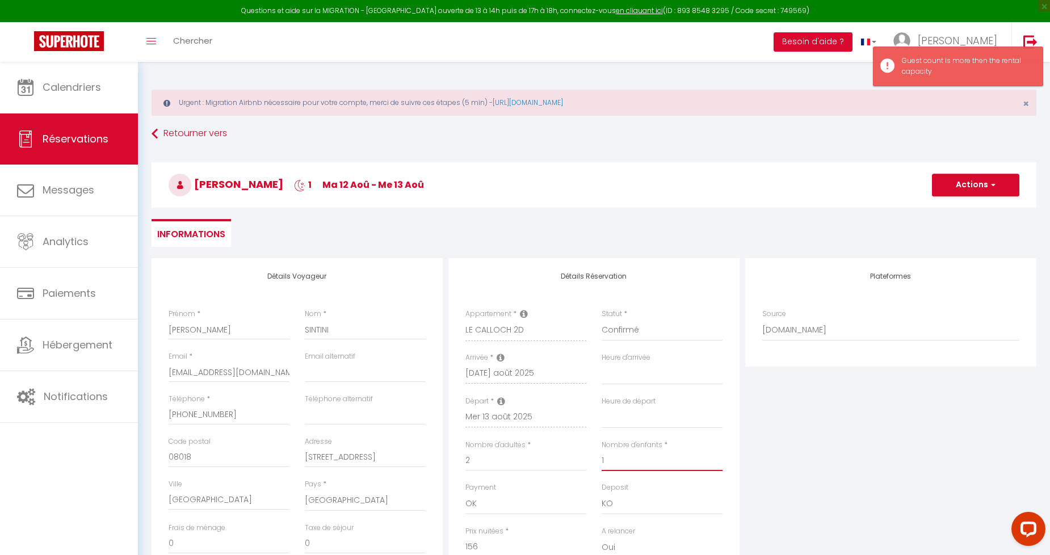
drag, startPoint x: 615, startPoint y: 460, endPoint x: 591, endPoint y: 460, distance: 23.8
click at [592, 460] on div "Nombre d'adultes * 2 Nombre d'enfants * 1" at bounding box center [594, 461] width 272 height 43
click at [842, 497] on div "Plateformes Source Direct [DOMAIN_NAME] [DOMAIN_NAME] Chalet montagne Expedia G…" at bounding box center [890, 461] width 297 height 406
click at [649, 457] on input "Nombre d'enfants" at bounding box center [662, 461] width 121 height 20
click at [787, 482] on div "Plateformes Source Direct [DOMAIN_NAME] [DOMAIN_NAME] Chalet montagne Expedia G…" at bounding box center [890, 461] width 297 height 406
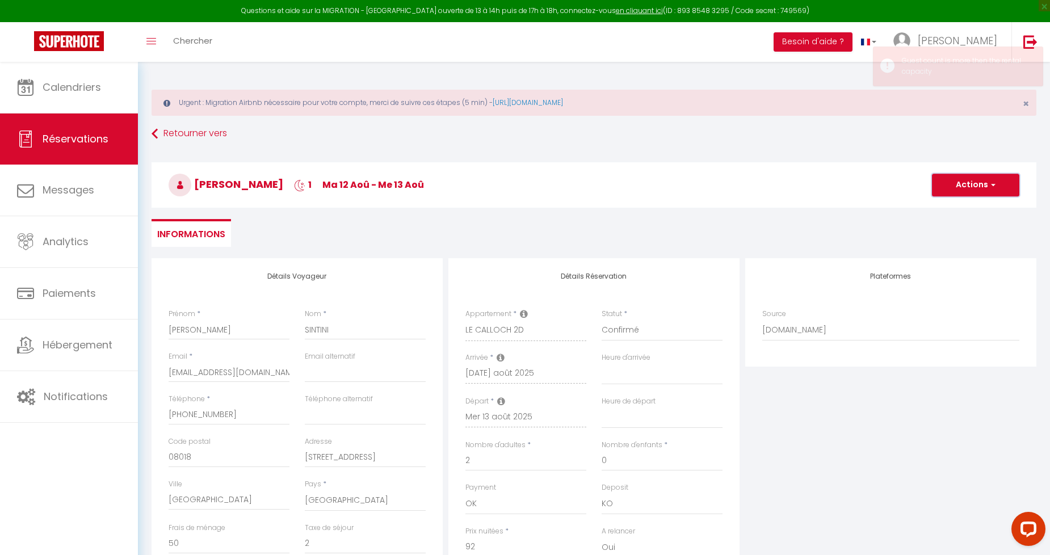
click at [961, 183] on button "Actions" at bounding box center [975, 185] width 87 height 23
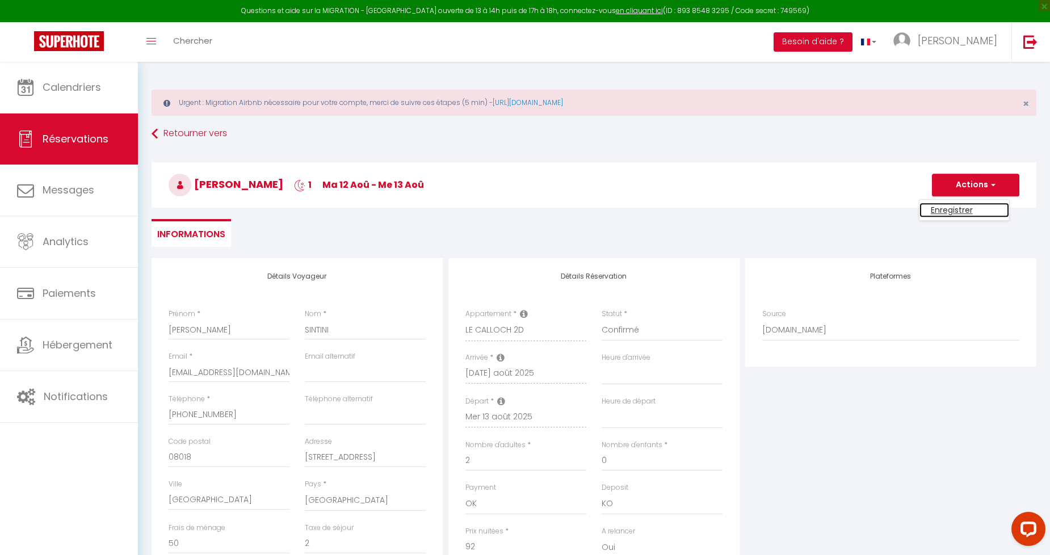
click at [945, 212] on link "Enregistrer" at bounding box center [965, 210] width 90 height 15
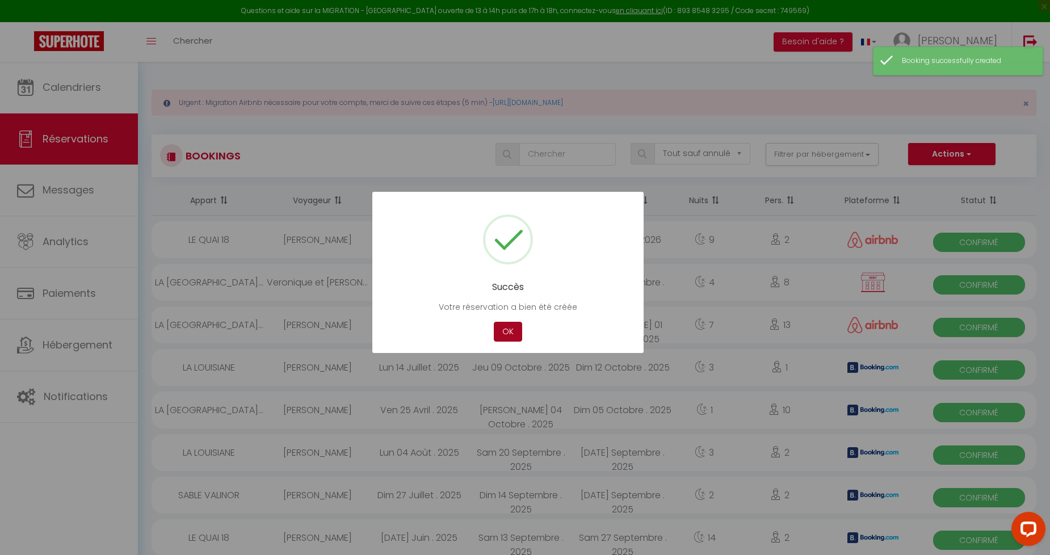
click at [511, 331] on button "OK" at bounding box center [508, 332] width 28 height 20
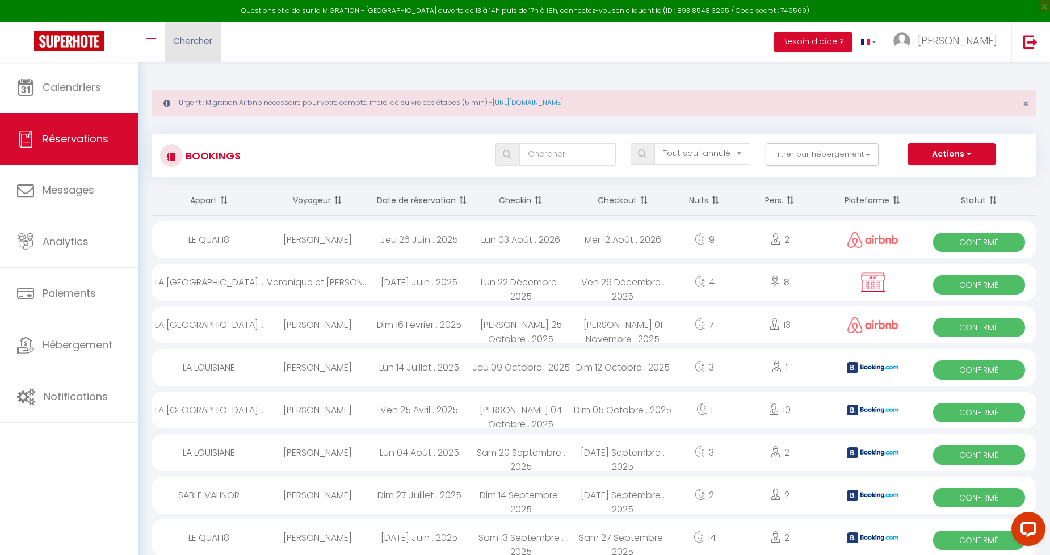
click at [198, 42] on span "Chercher" at bounding box center [192, 41] width 39 height 12
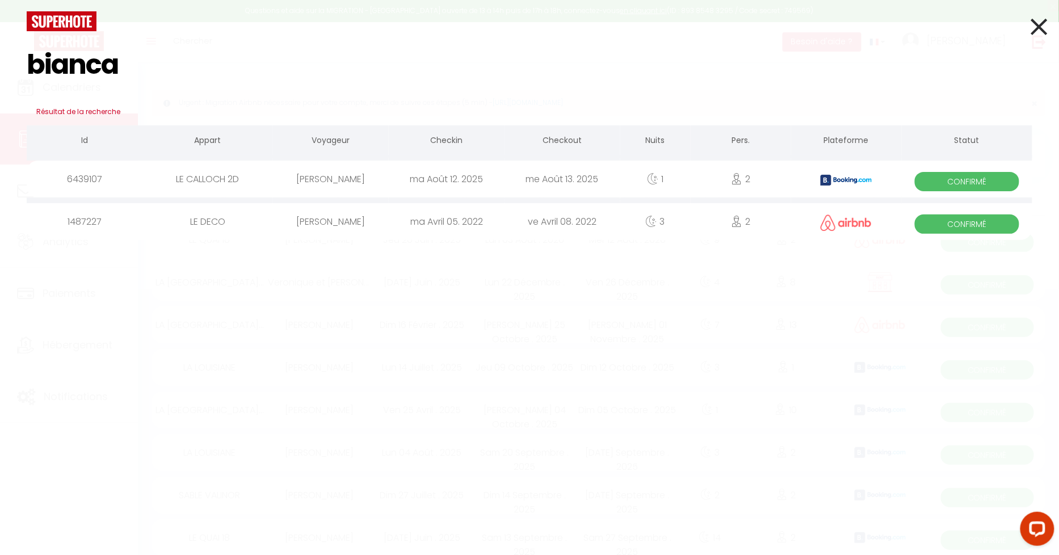
click at [358, 178] on div "[PERSON_NAME]" at bounding box center [331, 179] width 116 height 37
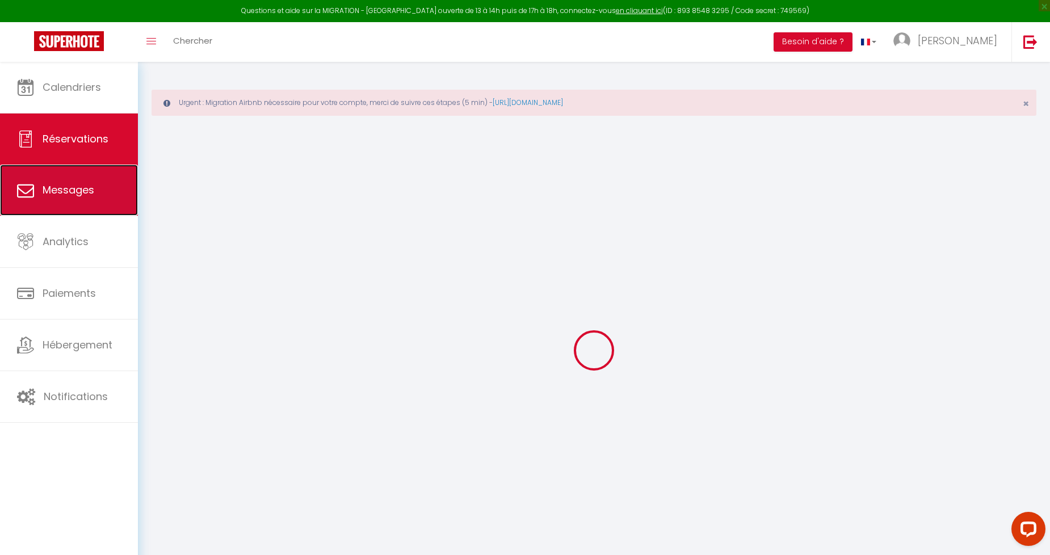
click at [86, 191] on span "Messages" at bounding box center [69, 190] width 52 height 14
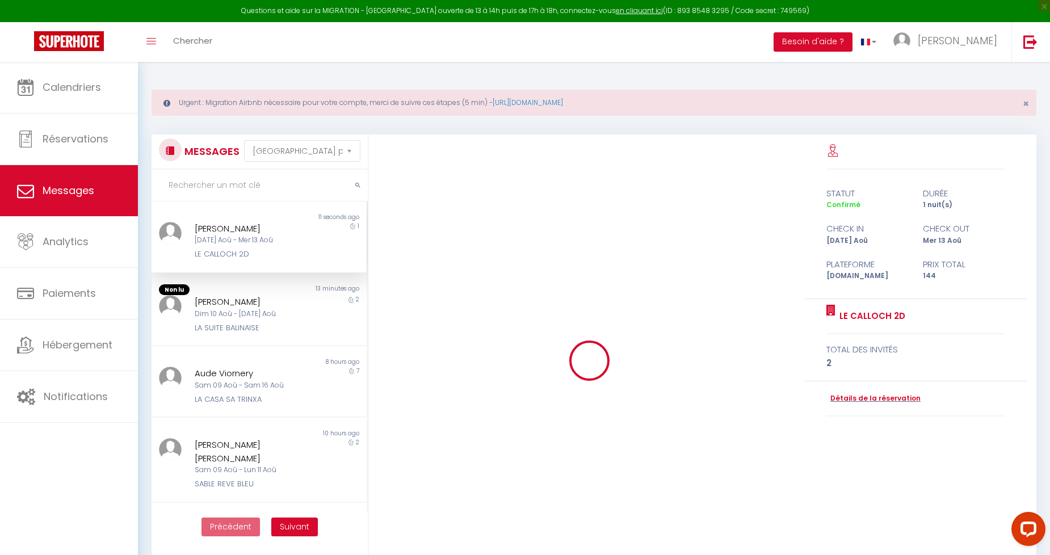
scroll to position [933, 0]
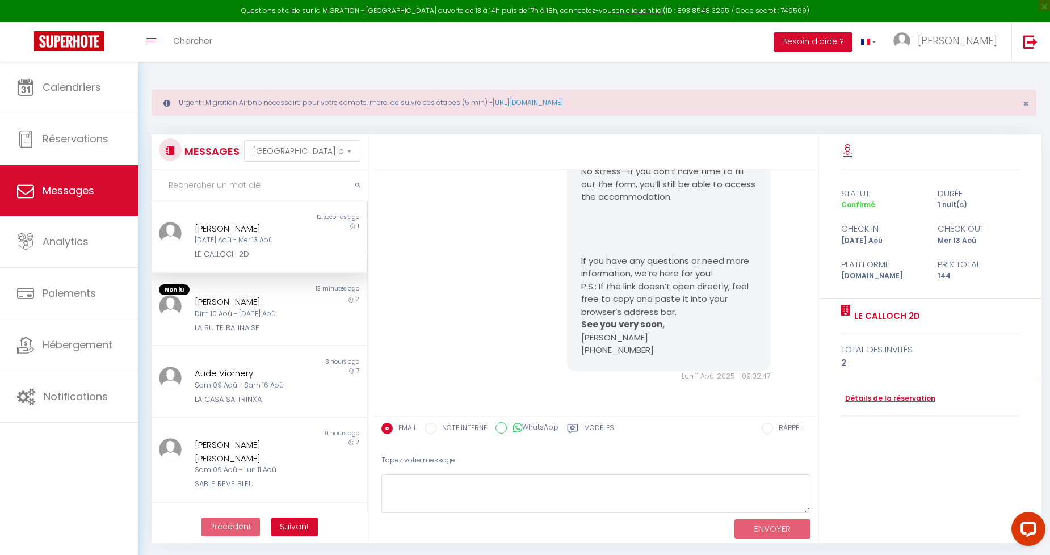
click at [250, 242] on div "[DATE] Aoû - Mer 13 Aoû" at bounding box center [250, 240] width 111 height 11
drag, startPoint x: 579, startPoint y: 222, endPoint x: 648, endPoint y: 356, distance: 150.8
copy pre "Lorem Ipsumd, Si ame consect ad elitsed doei temporincid utlabore etdo 33/51/63…"
click at [225, 244] on div "[DATE] Aoû - Mer 13 Aoû" at bounding box center [250, 240] width 111 height 11
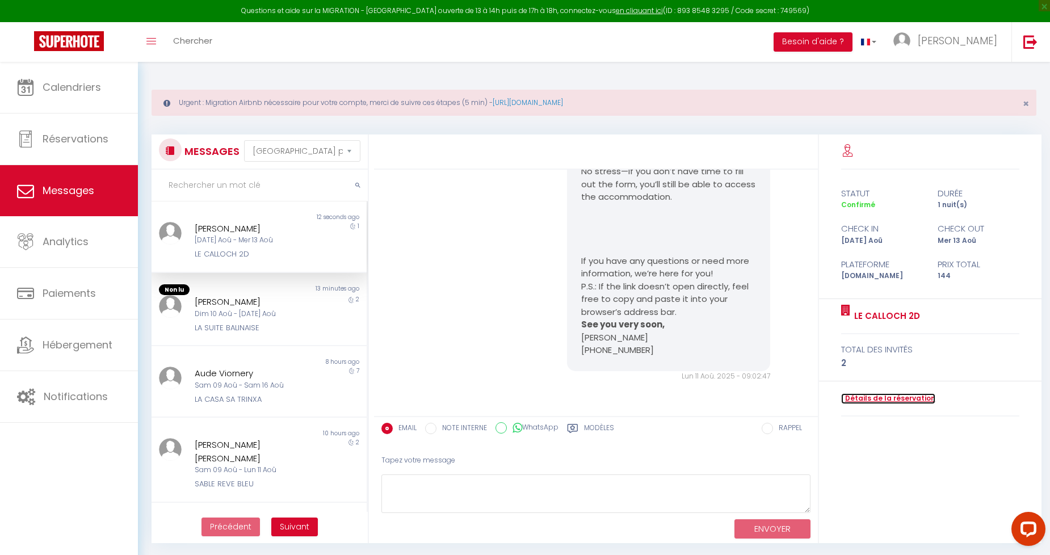
click at [886, 400] on link "Détails de la réservation" at bounding box center [888, 398] width 94 height 11
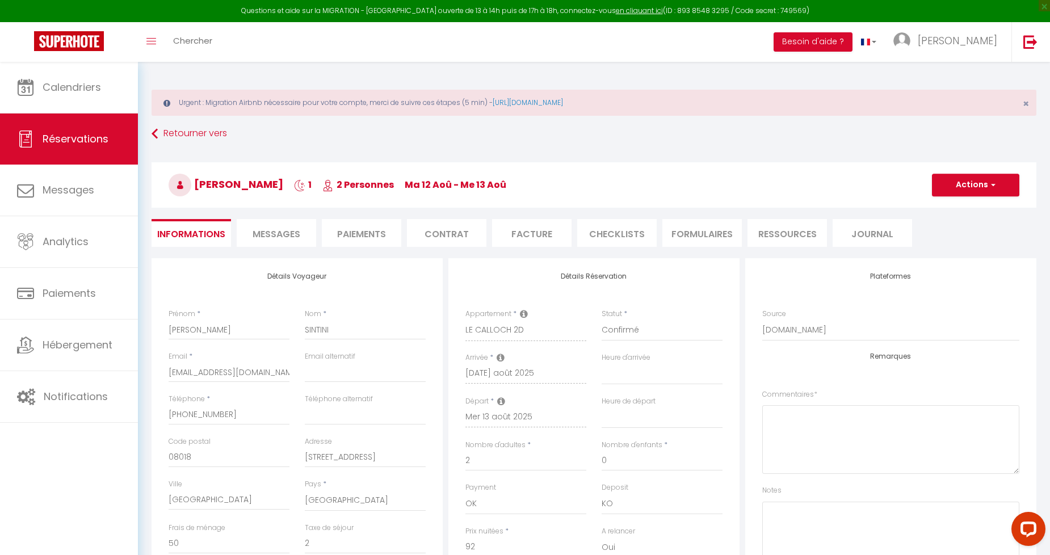
click at [291, 232] on span "Messages" at bounding box center [277, 234] width 48 height 13
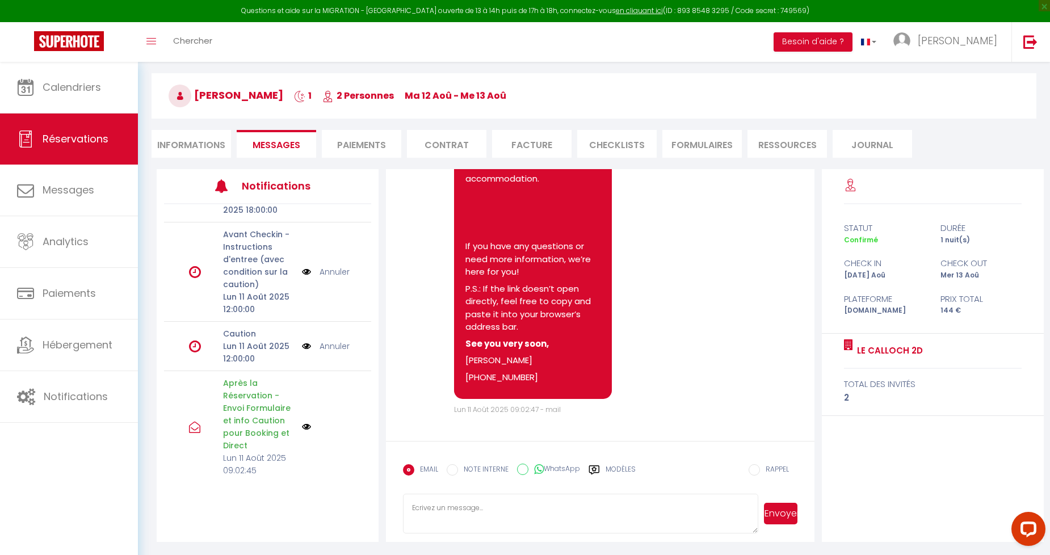
scroll to position [186, 0]
click at [617, 464] on label "Modèles" at bounding box center [621, 474] width 30 height 20
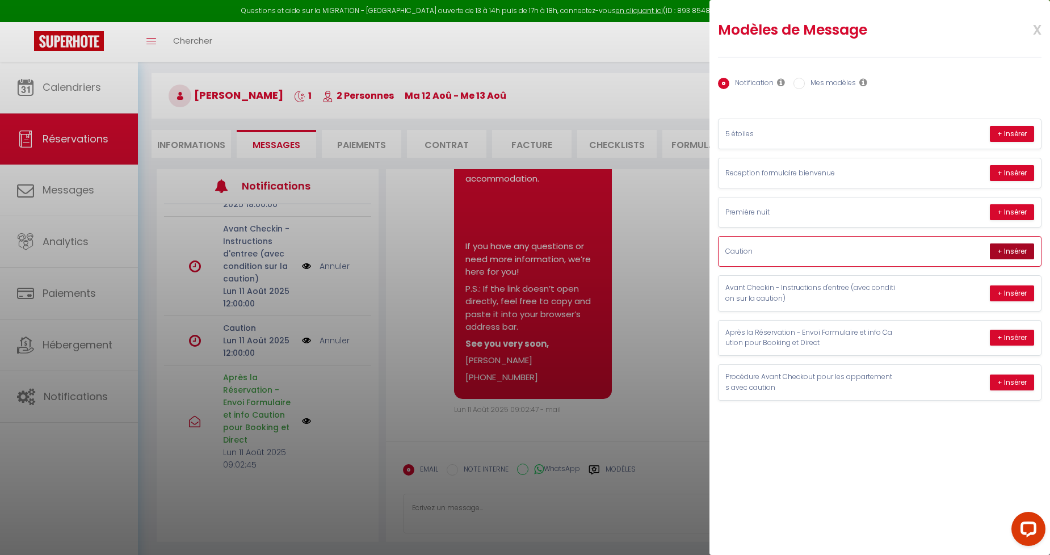
click at [1011, 252] on button "+ Insérer" at bounding box center [1012, 252] width 44 height 16
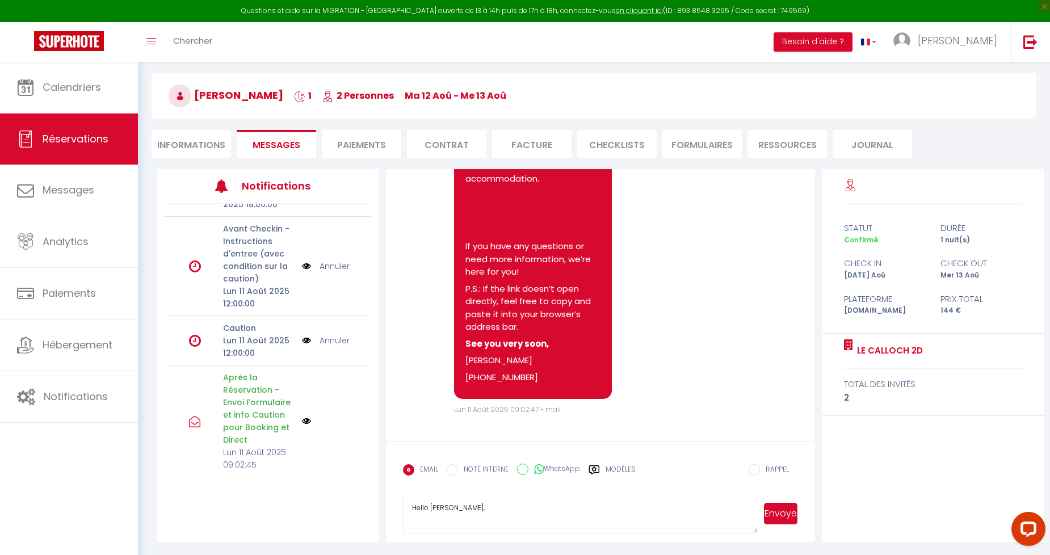
click at [553, 518] on textarea "Hello [PERSON_NAME], We’re delighted to welcome you on [DATE] to our apartment …" at bounding box center [580, 514] width 355 height 40
click at [506, 514] on textarea "Hello [PERSON_NAME], We’re delighted to welcome you on [DATE] to our apartment …" at bounding box center [580, 514] width 355 height 40
click at [500, 513] on textarea "Hello [PERSON_NAME], We’re delighted to welcome you on [DATE] to our apartment …" at bounding box center [580, 514] width 355 height 40
click at [213, 149] on li "Informations" at bounding box center [191, 144] width 79 height 28
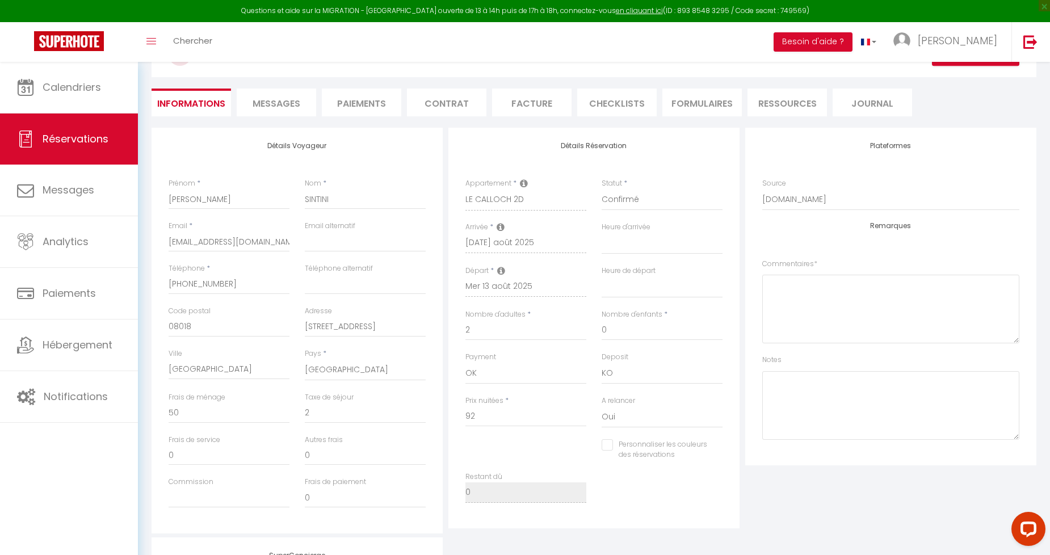
scroll to position [152, 0]
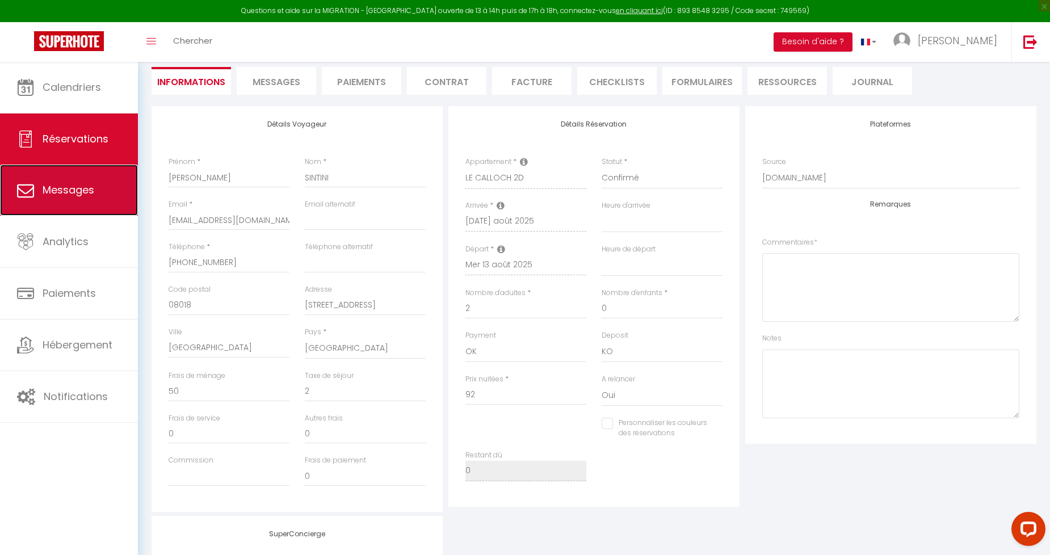
click at [81, 199] on link "Messages" at bounding box center [69, 190] width 138 height 51
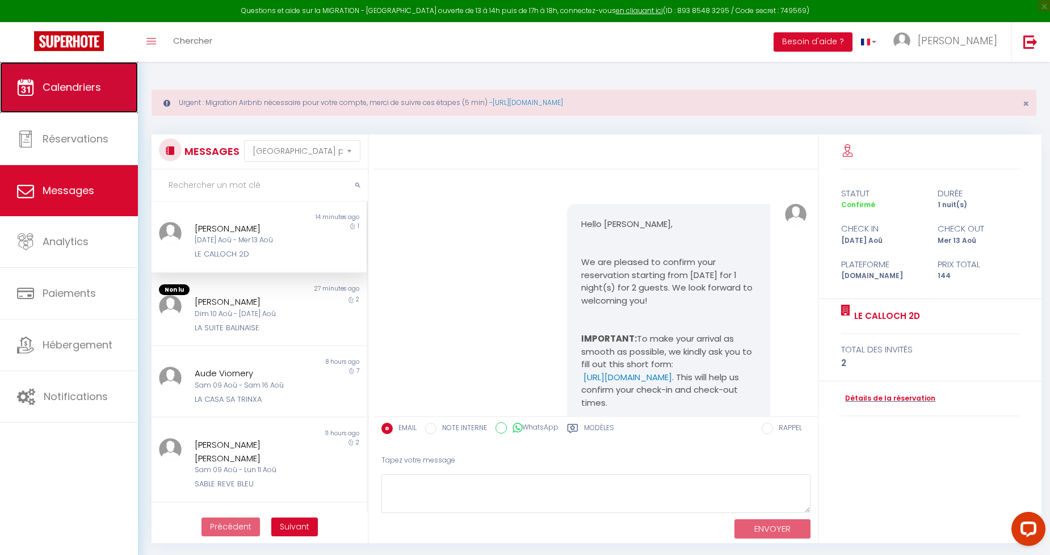
click at [67, 80] on span "Calendriers" at bounding box center [72, 87] width 58 height 14
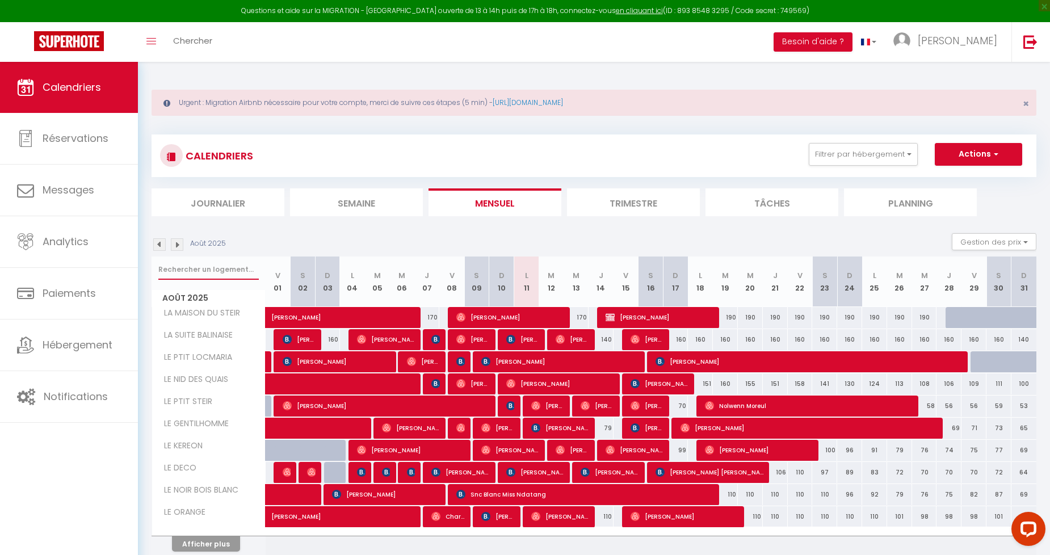
click at [218, 266] on input "text" at bounding box center [208, 269] width 100 height 20
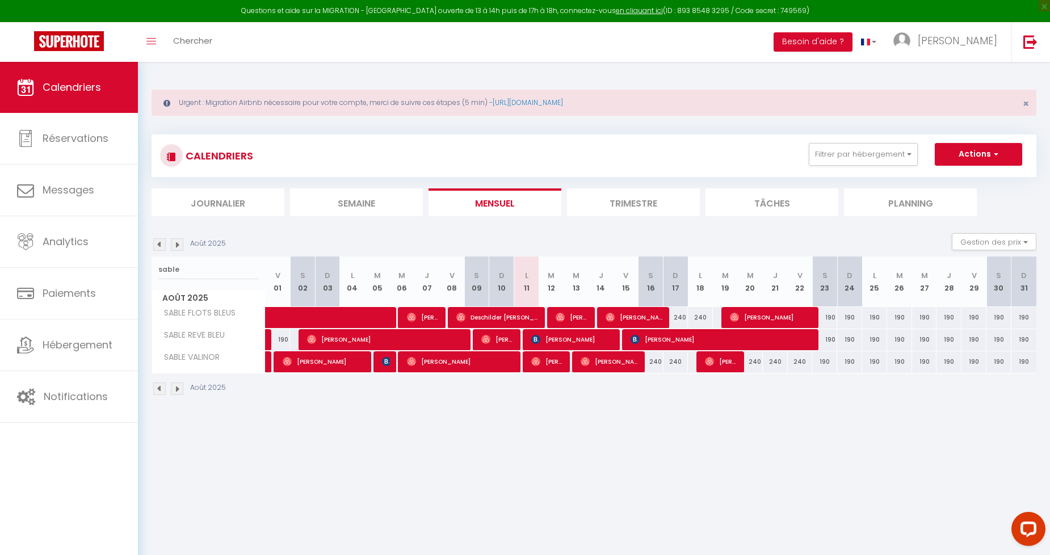
click at [163, 247] on img at bounding box center [159, 244] width 12 height 12
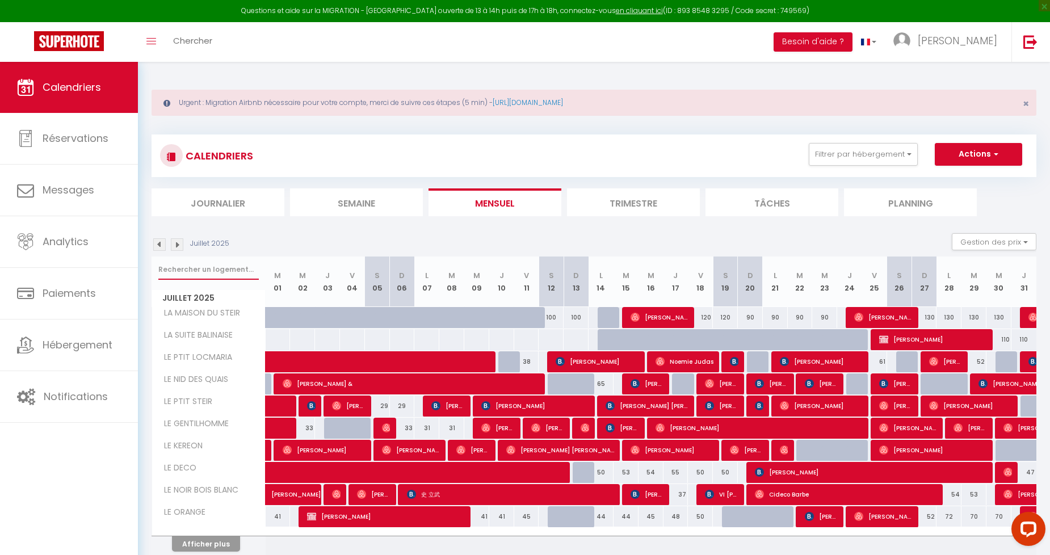
click at [213, 268] on input "text" at bounding box center [208, 269] width 100 height 20
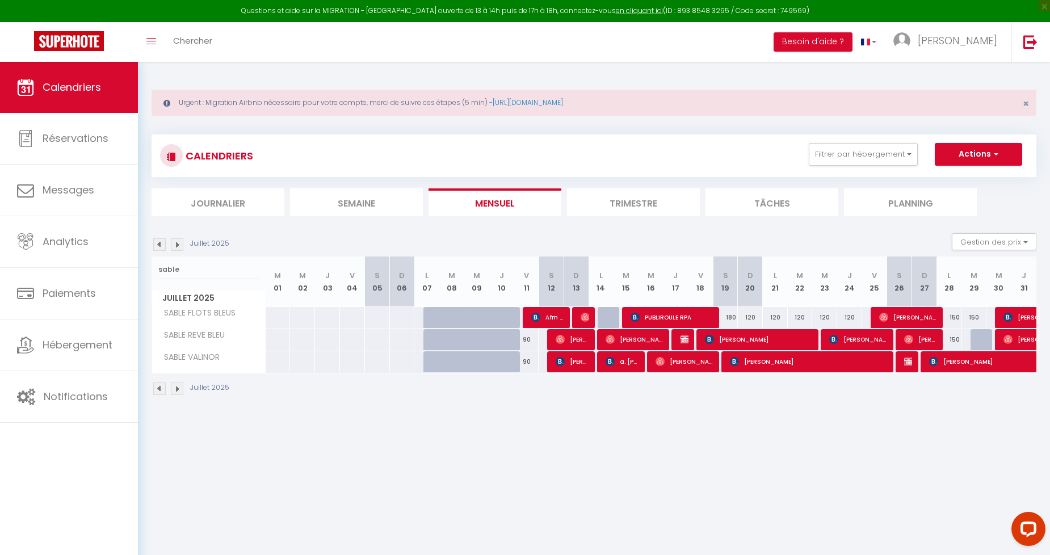
click at [895, 498] on body "Questions et aide sur la MIGRATION - [GEOGRAPHIC_DATA] ouverte de 13 à 14h puis…" at bounding box center [525, 339] width 1050 height 555
click at [290, 440] on body "Questions et aide sur la MIGRATION - [GEOGRAPHIC_DATA] ouverte de 13 à 14h puis…" at bounding box center [525, 339] width 1050 height 555
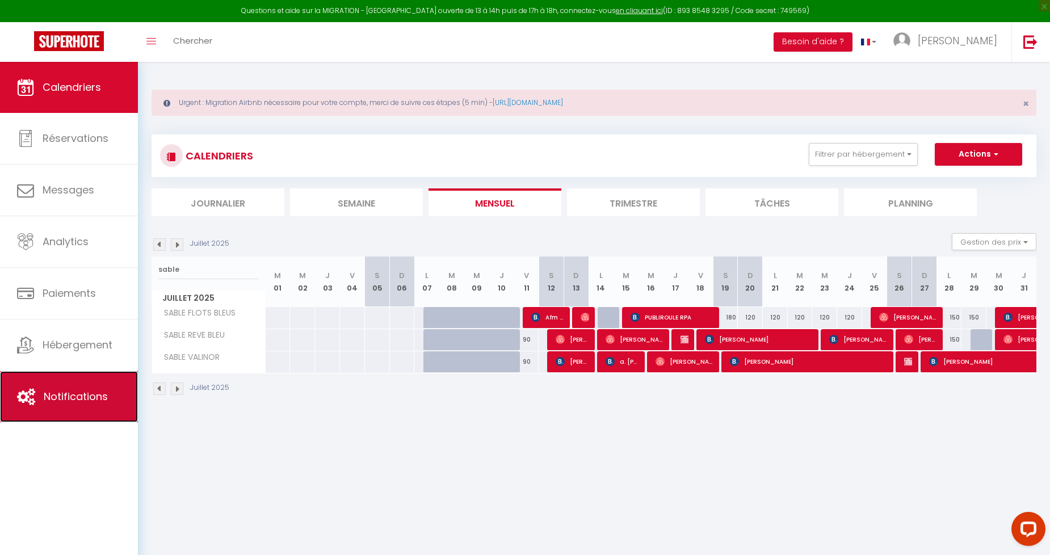
click at [83, 405] on link "Notifications" at bounding box center [69, 396] width 138 height 51
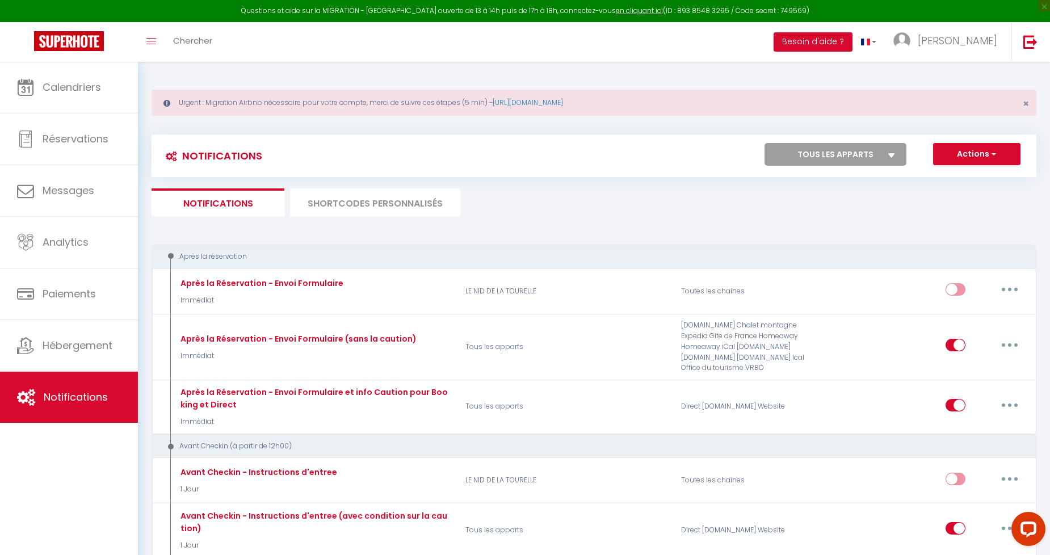
click at [349, 196] on li "SHORTCODES PERSONNALISÉS" at bounding box center [375, 202] width 170 height 28
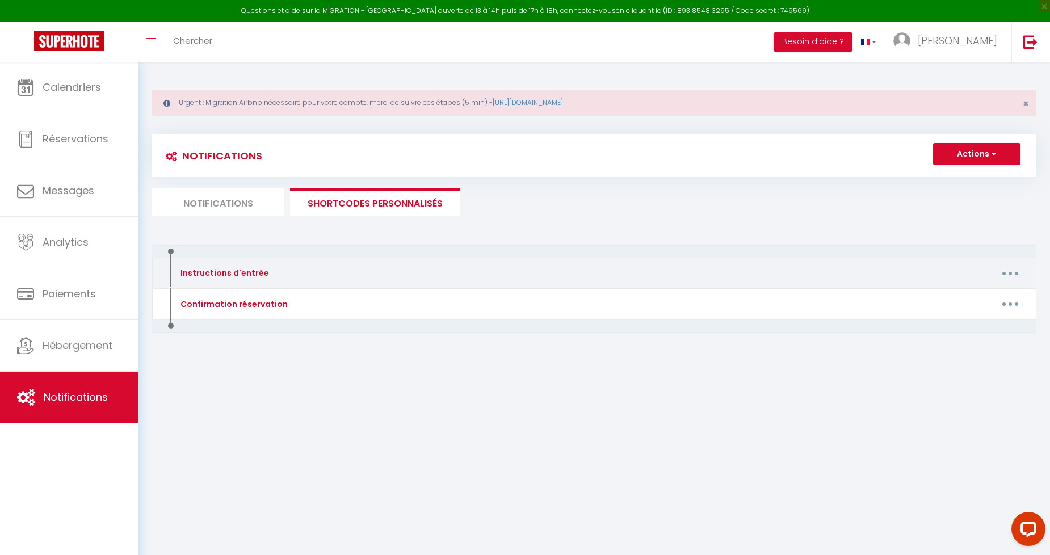
click at [1008, 270] on button "button" at bounding box center [1010, 273] width 32 height 18
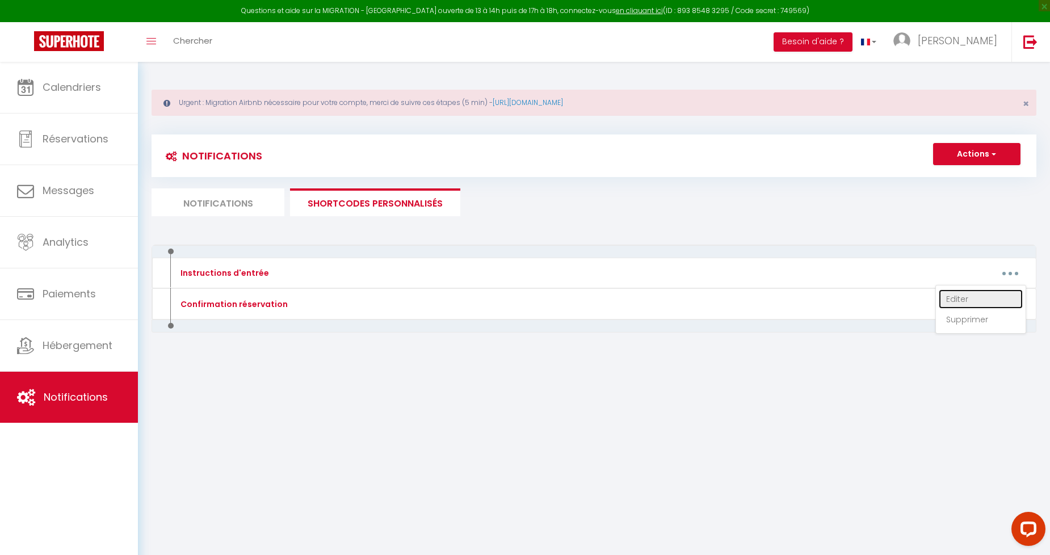
click at [994, 299] on link "Editer" at bounding box center [981, 298] width 84 height 19
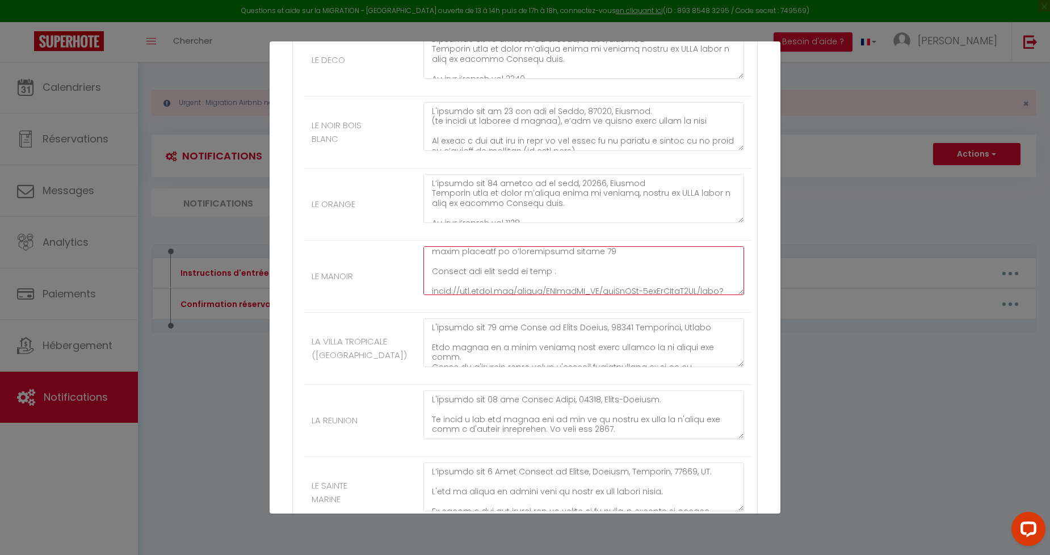
scroll to position [277, 0]
click at [583, 276] on textarea at bounding box center [583, 270] width 321 height 49
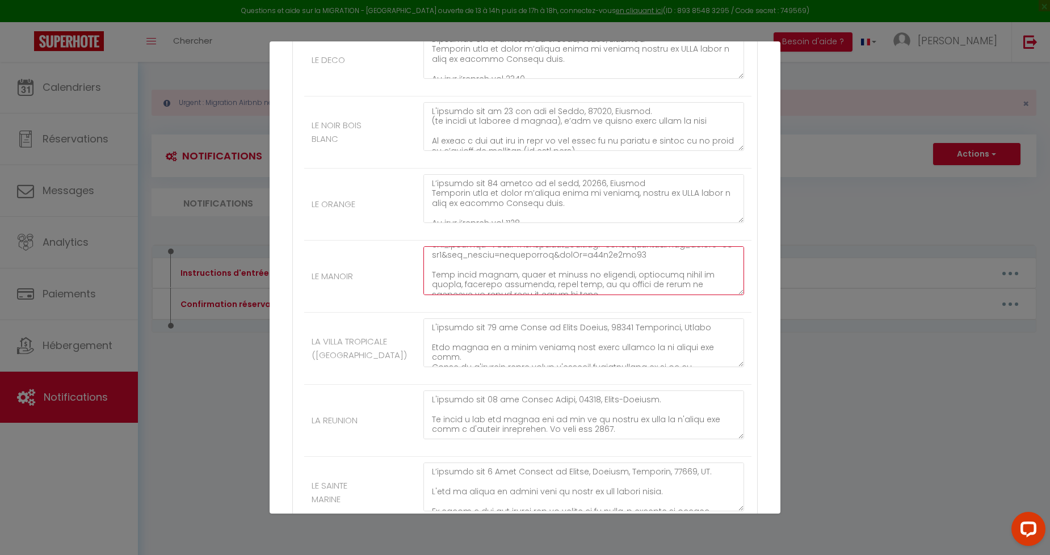
click at [603, 261] on textarea at bounding box center [583, 270] width 321 height 49
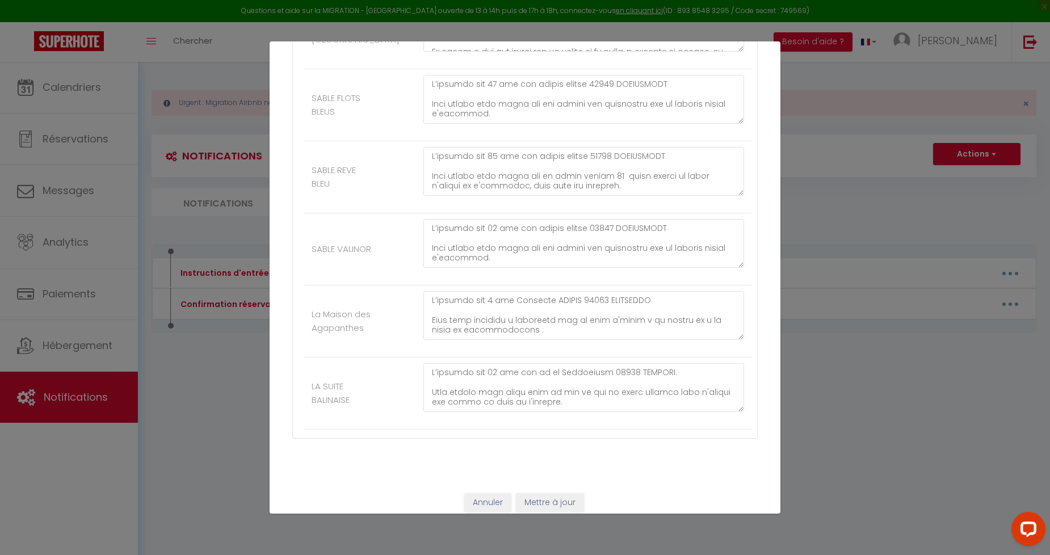
scroll to position [3196, 0]
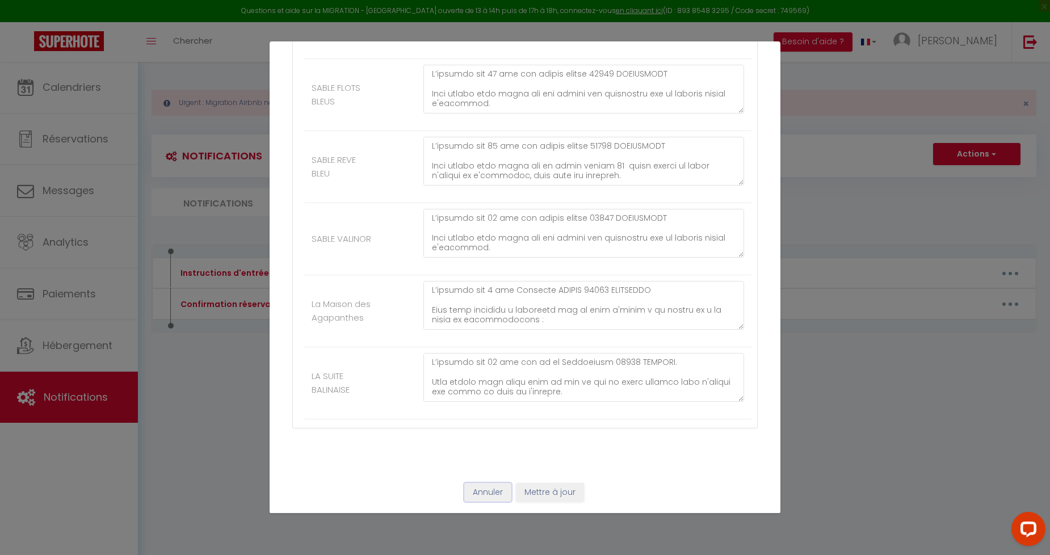
click at [484, 485] on button "Annuler" at bounding box center [487, 492] width 47 height 19
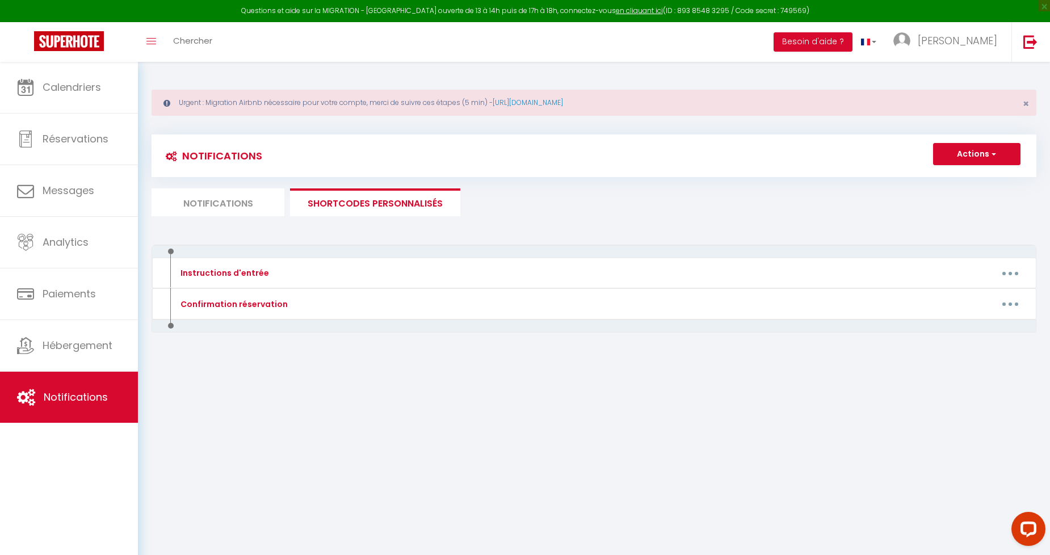
click at [314, 429] on body "Questions et aide sur la MIGRATION - [GEOGRAPHIC_DATA] ouverte de 13 à 14h puis…" at bounding box center [525, 339] width 1050 height 555
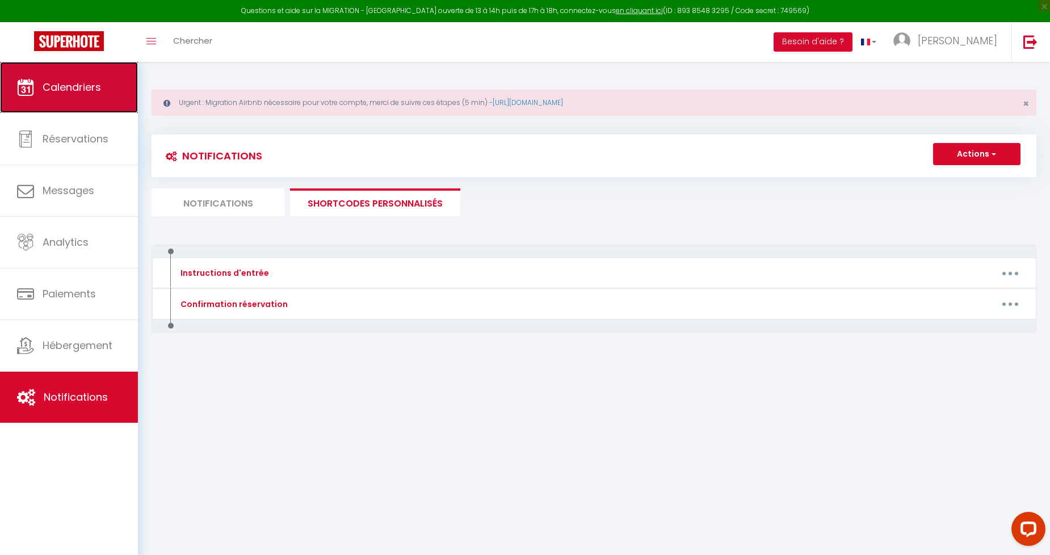
click at [87, 99] on link "Calendriers" at bounding box center [69, 87] width 138 height 51
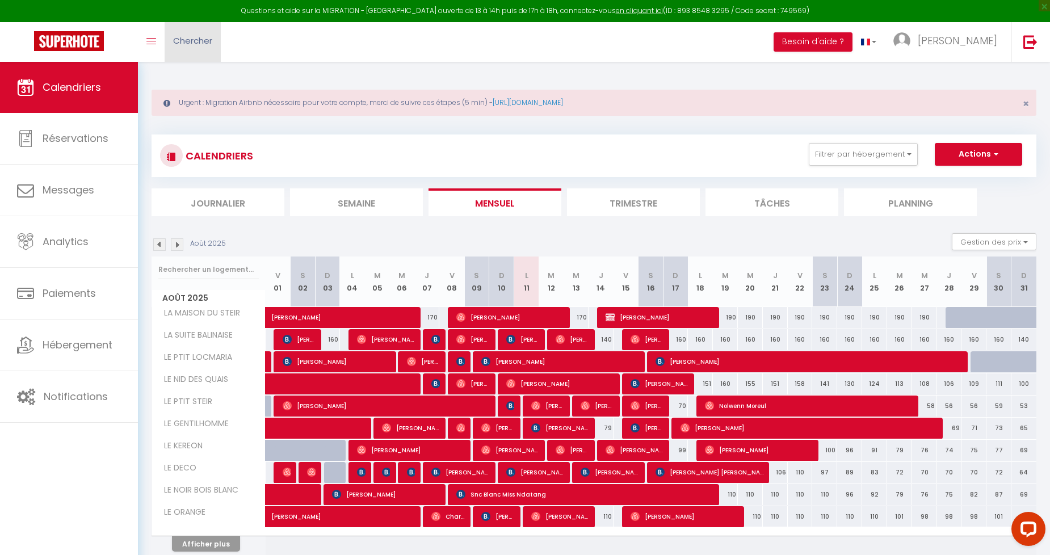
click at [199, 44] on span "Chercher" at bounding box center [192, 41] width 39 height 12
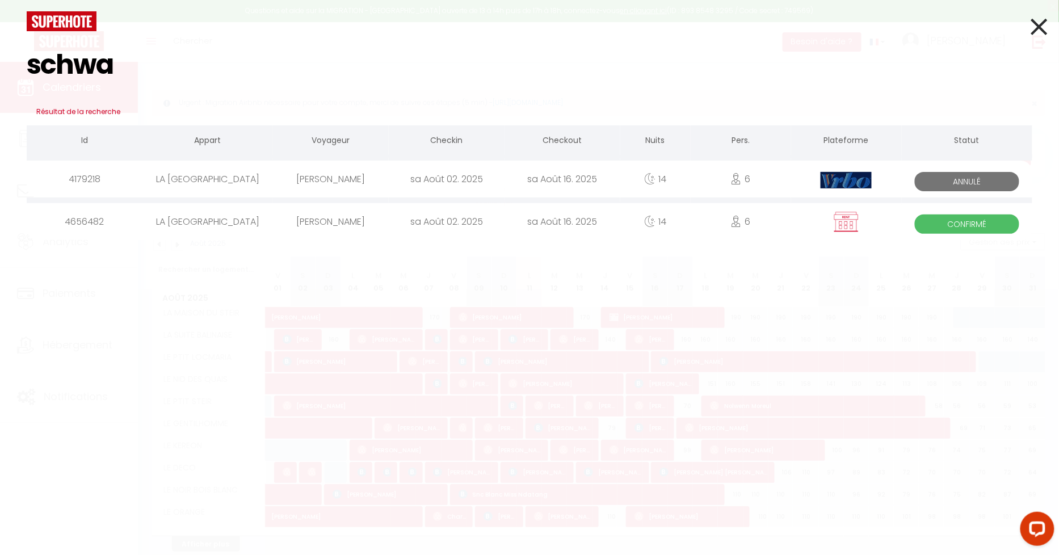
click at [460, 220] on div "sa Août 02. 2025" at bounding box center [447, 221] width 116 height 37
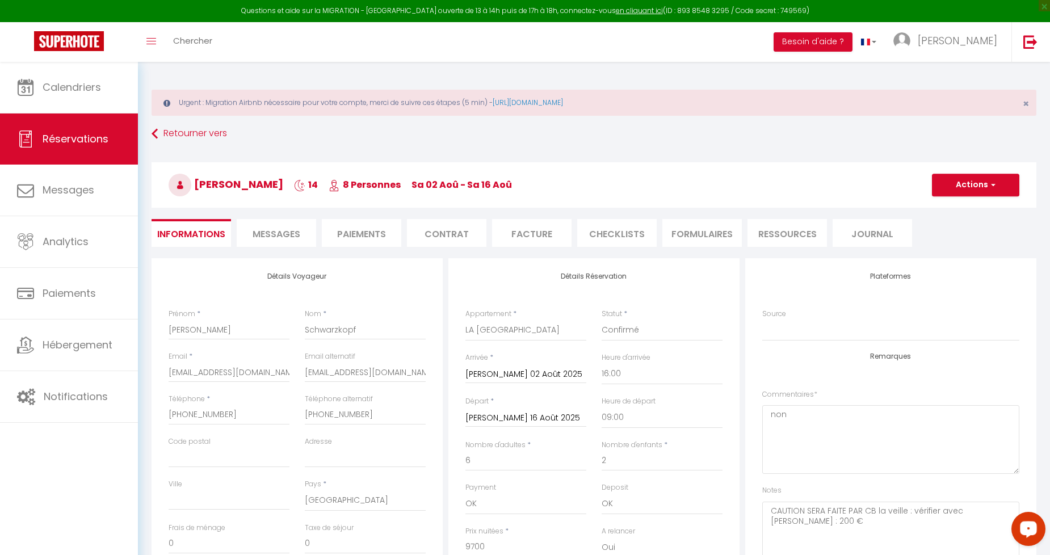
click at [294, 228] on span "Messages" at bounding box center [277, 234] width 48 height 13
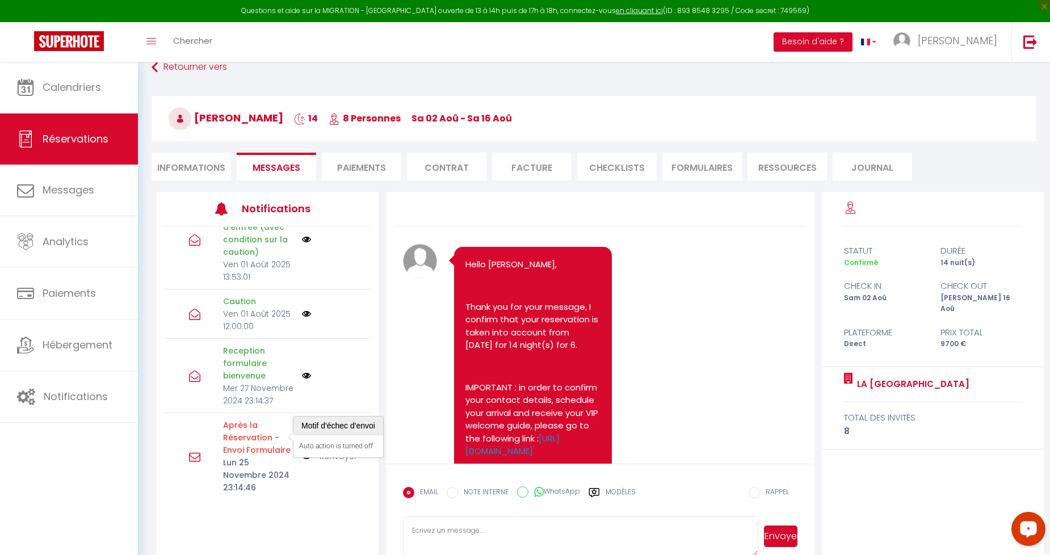
scroll to position [89, 0]
